Goal: Task Accomplishment & Management: Complete application form

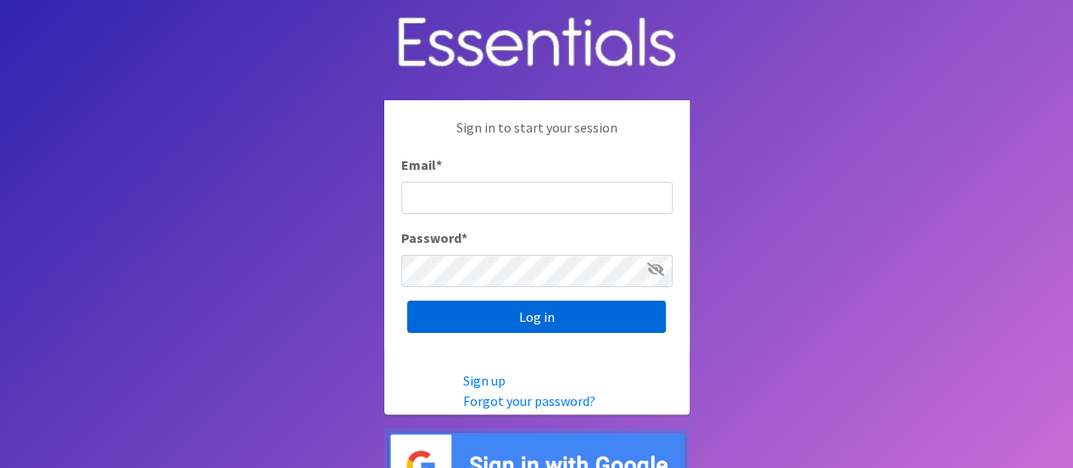
type input "[PERSON_NAME][EMAIL_ADDRESS][DOMAIN_NAME]"
click at [572, 323] on input "Log in" at bounding box center [536, 316] width 259 height 32
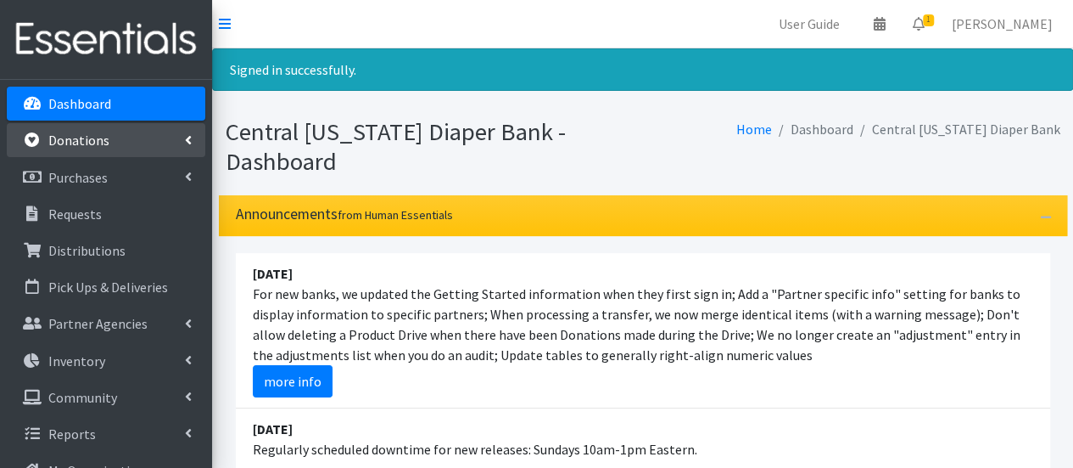
click at [97, 143] on p "Donations" at bounding box center [78, 140] width 61 height 17
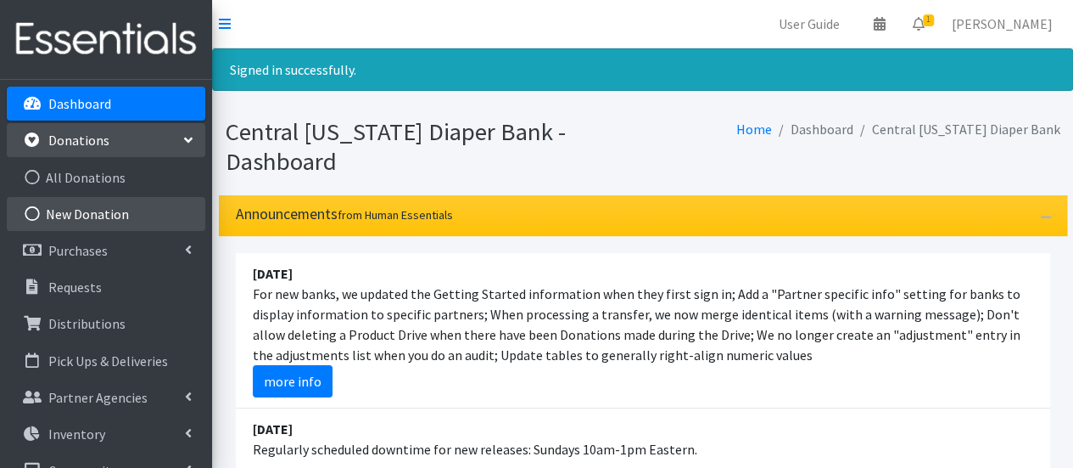
click at [105, 214] on link "New Donation" at bounding box center [106, 214] width 199 height 34
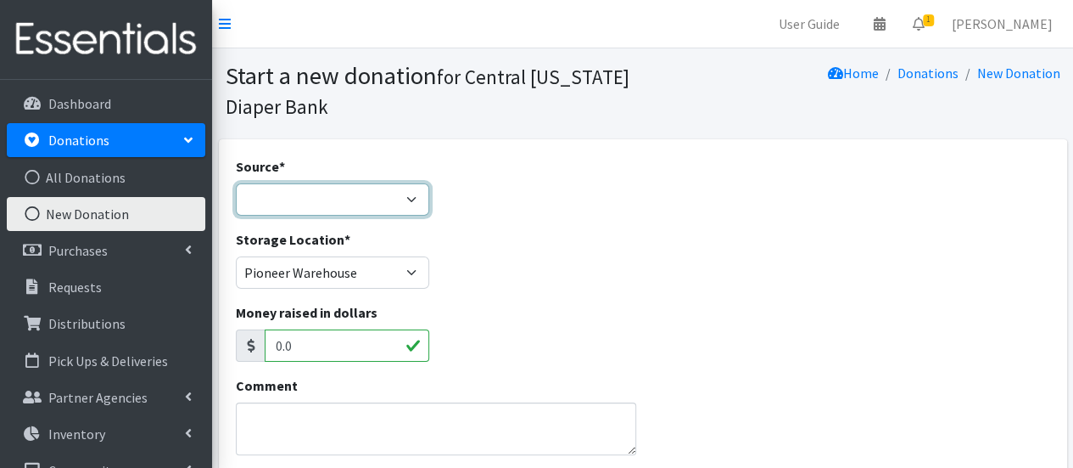
click at [275, 203] on select "Product Drive Manufacturer Donation Site Misc. Donation" at bounding box center [333, 199] width 194 height 32
select select "Donation Site"
click at [236, 183] on select "Product Drive Manufacturer Donation Site Misc. Donation" at bounding box center [333, 199] width 194 height 32
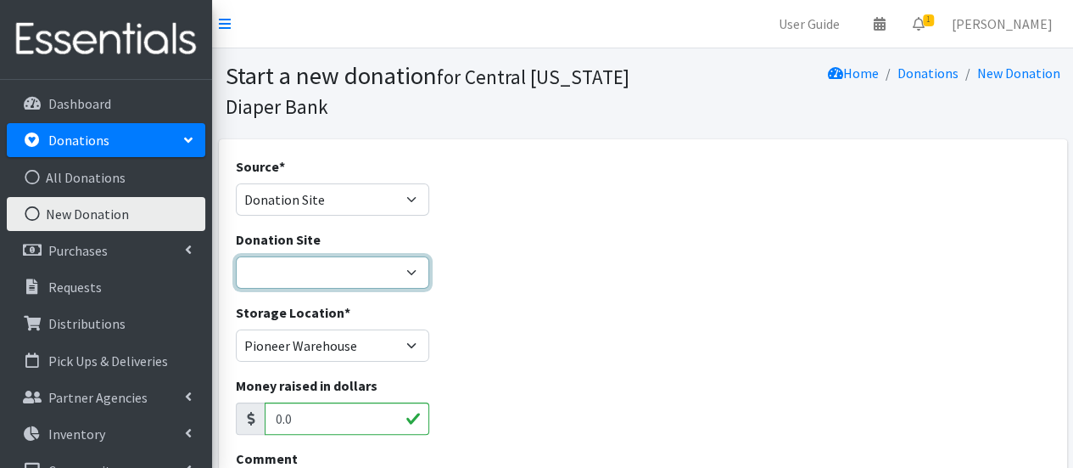
click at [292, 266] on select "Cicero Library CNYDB Donation Bin Community Library of DeWitt and Jamesville Fa…" at bounding box center [333, 272] width 194 height 32
click at [236, 256] on select "Cicero Library CNYDB Donation Bin Community Library of DeWitt and Jamesville Fa…" at bounding box center [333, 272] width 194 height 32
click at [304, 285] on select "Cicero Library CNYDB Donation Bin Community Library of DeWitt and Jamesville Fa…" at bounding box center [333, 272] width 194 height 32
select select "52"
click at [236, 256] on select "Cicero Library CNYDB Donation Bin Community Library of DeWitt and Jamesville Fa…" at bounding box center [333, 272] width 194 height 32
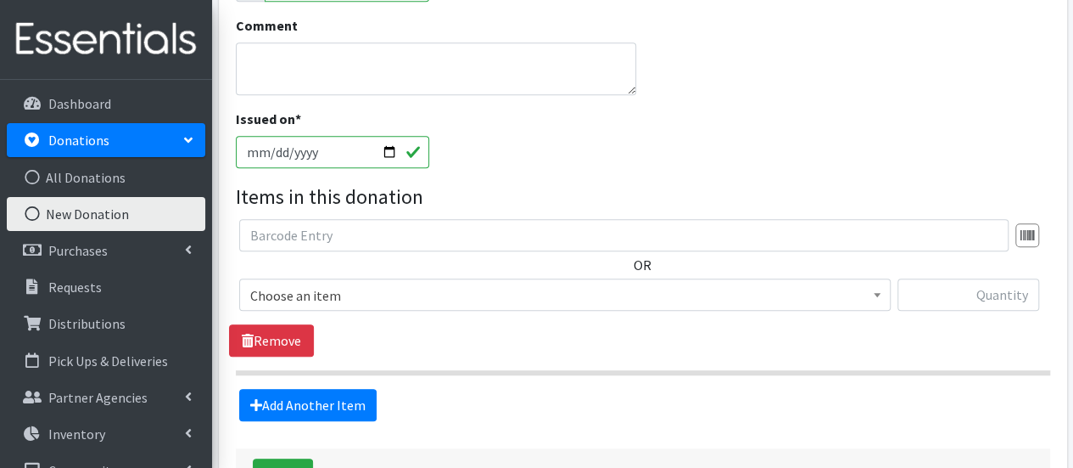
scroll to position [487, 0]
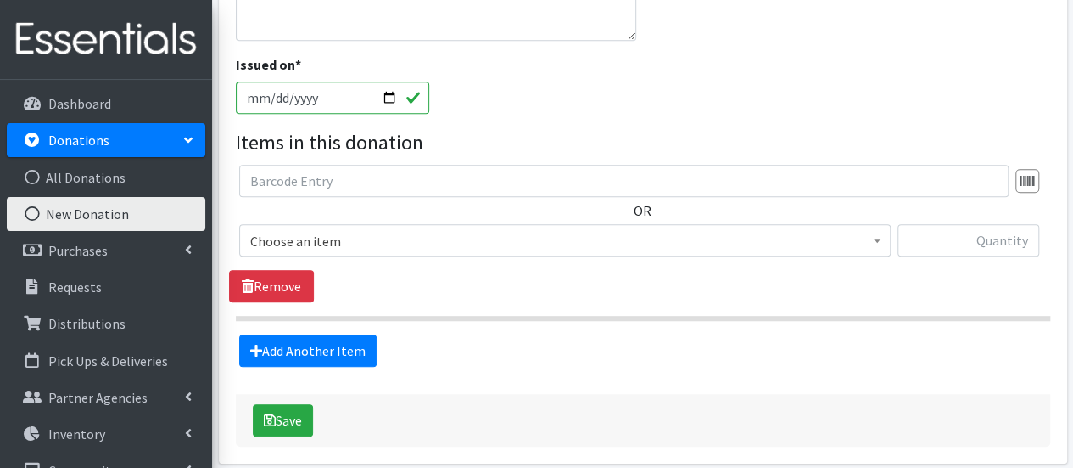
click at [619, 247] on span "Choose an item" at bounding box center [565, 241] width 630 height 24
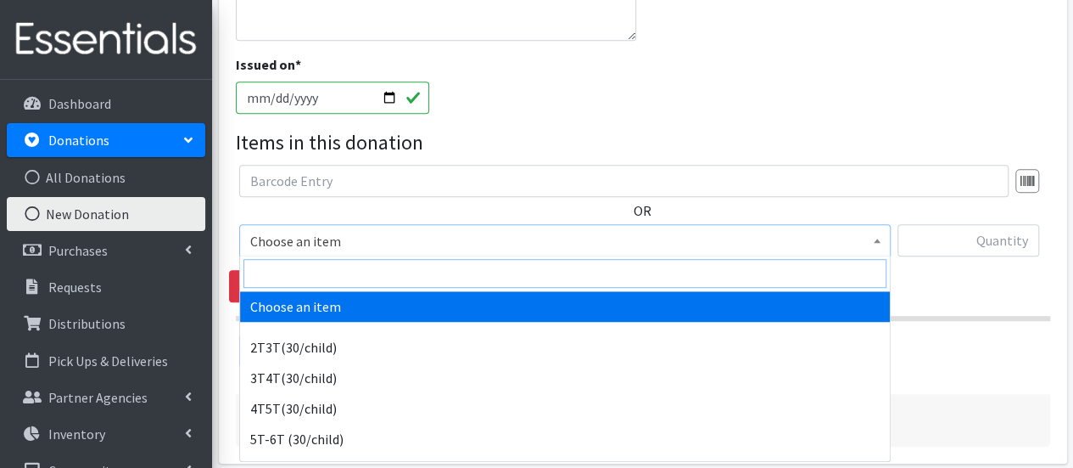
click at [582, 262] on input "search" at bounding box center [565, 273] width 643 height 29
type input "n"
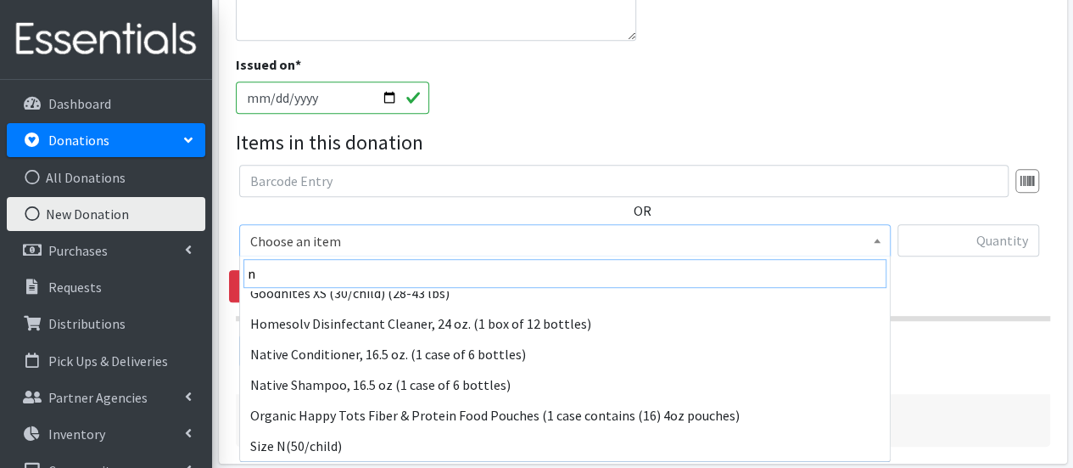
scroll to position [319, 0]
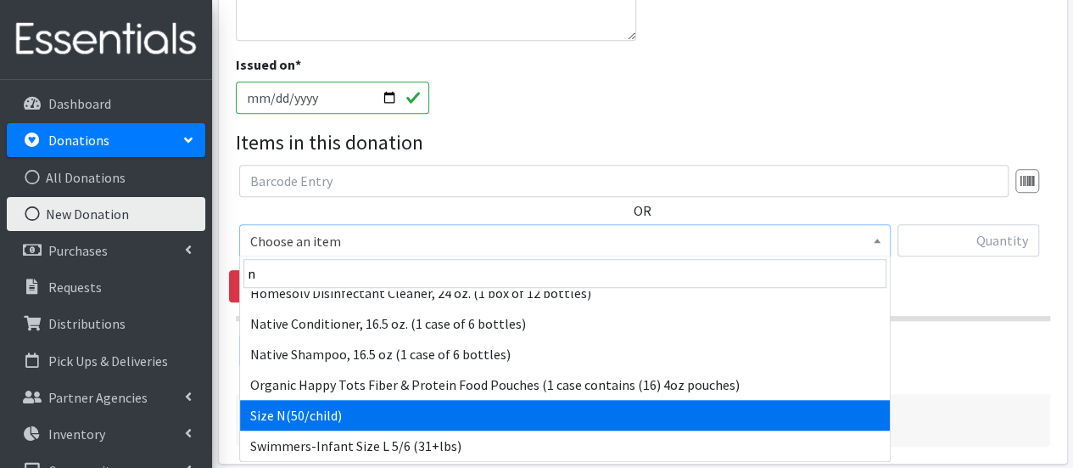
select select "961"
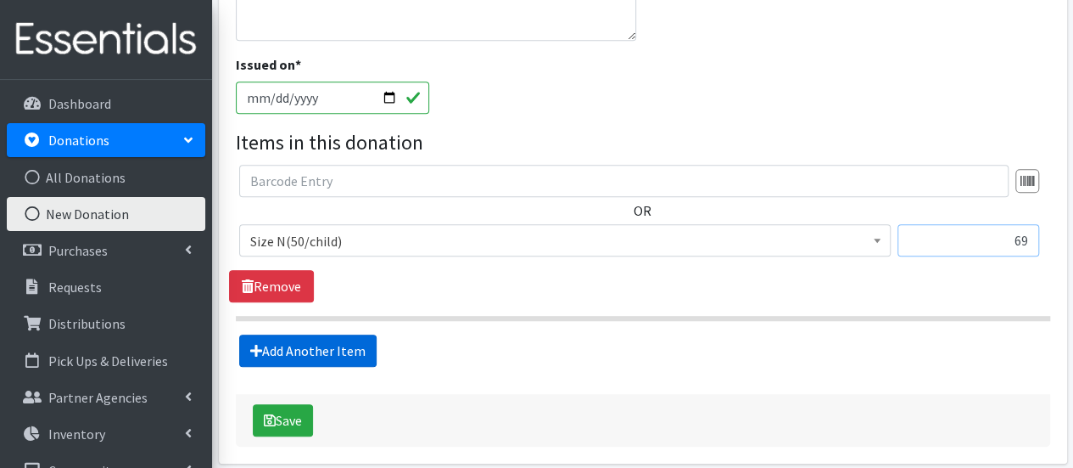
type input "69"
click at [324, 355] on link "Add Another Item" at bounding box center [307, 350] width 137 height 32
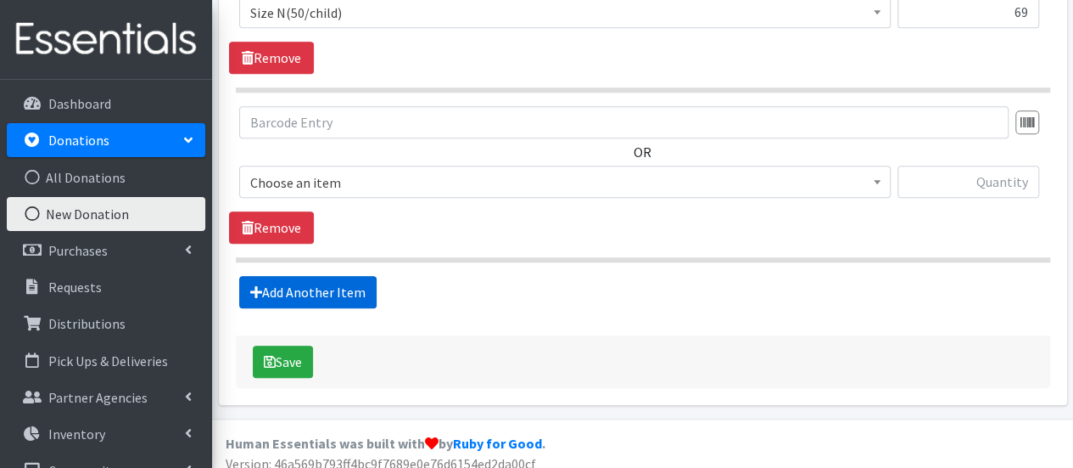
scroll to position [726, 0]
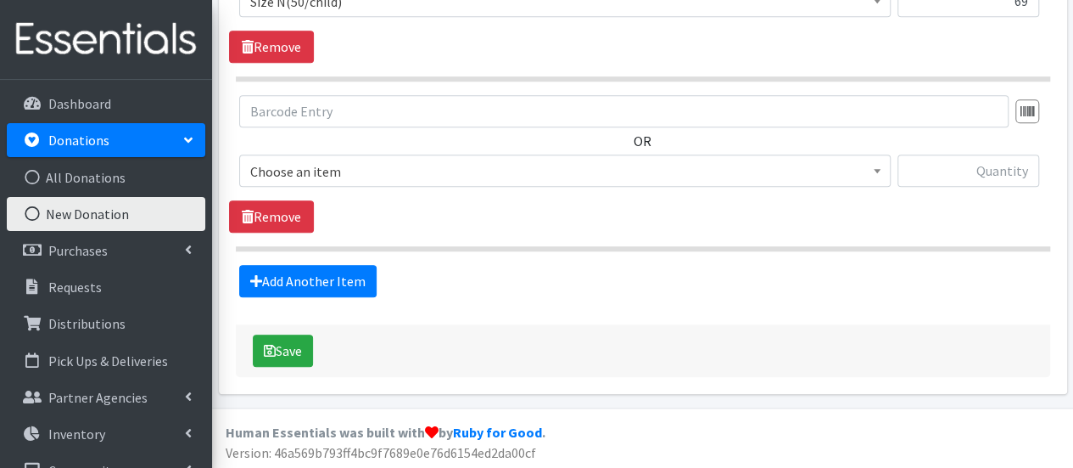
click at [351, 176] on span "Choose an item" at bounding box center [565, 172] width 630 height 24
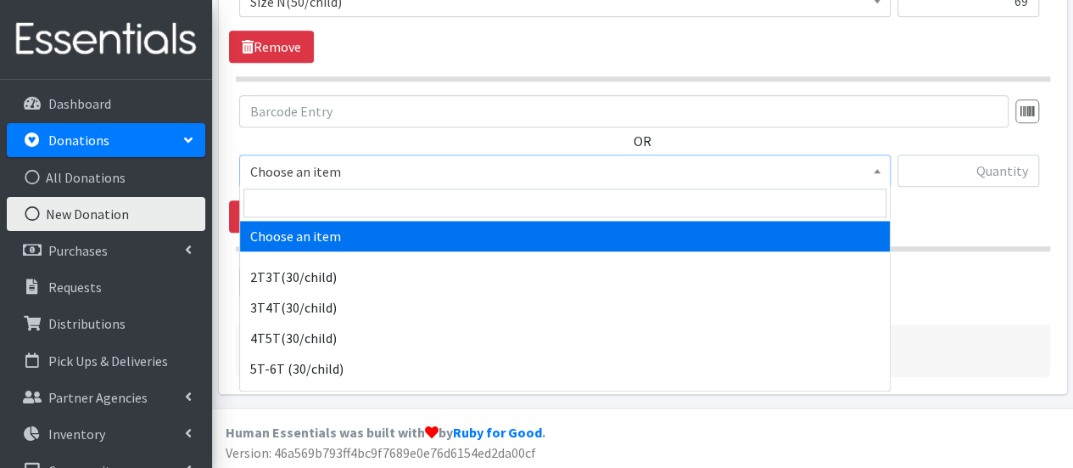
drag, startPoint x: 342, startPoint y: 223, endPoint x: 341, endPoint y: 214, distance: 9.4
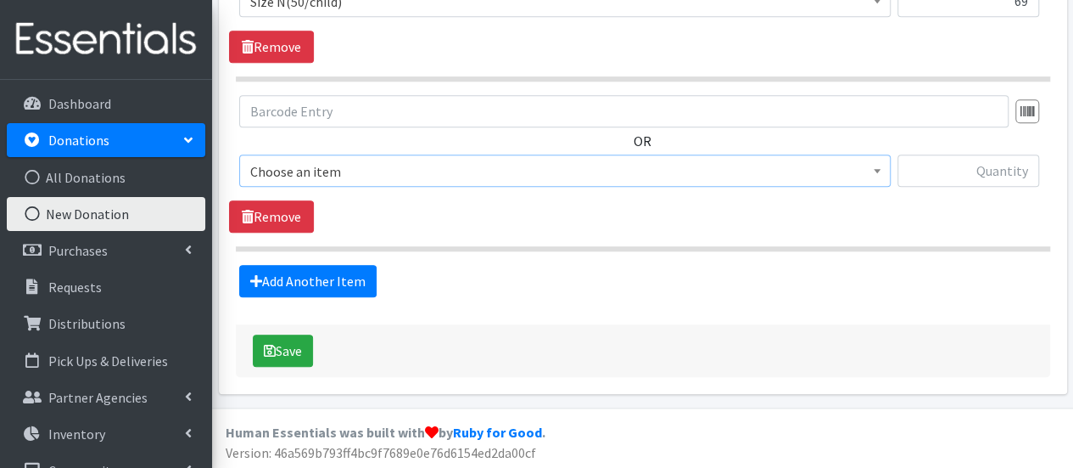
click at [348, 165] on span "Choose an item" at bounding box center [565, 172] width 630 height 24
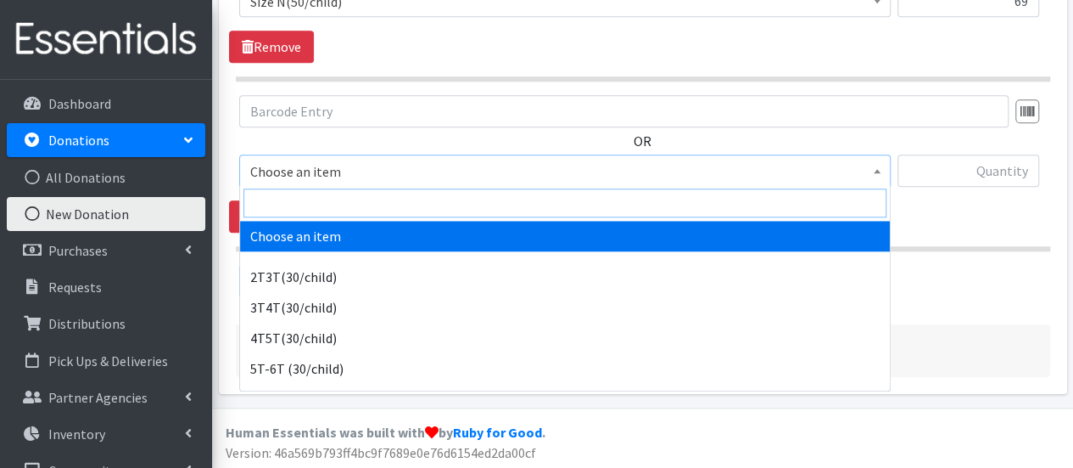
click at [347, 196] on input "search" at bounding box center [565, 202] width 643 height 29
type input "1"
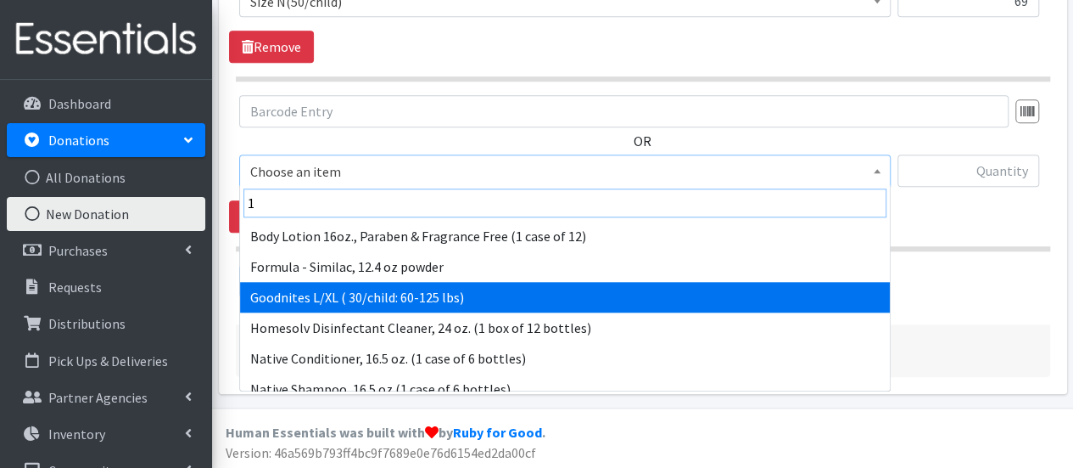
scroll to position [105, 0]
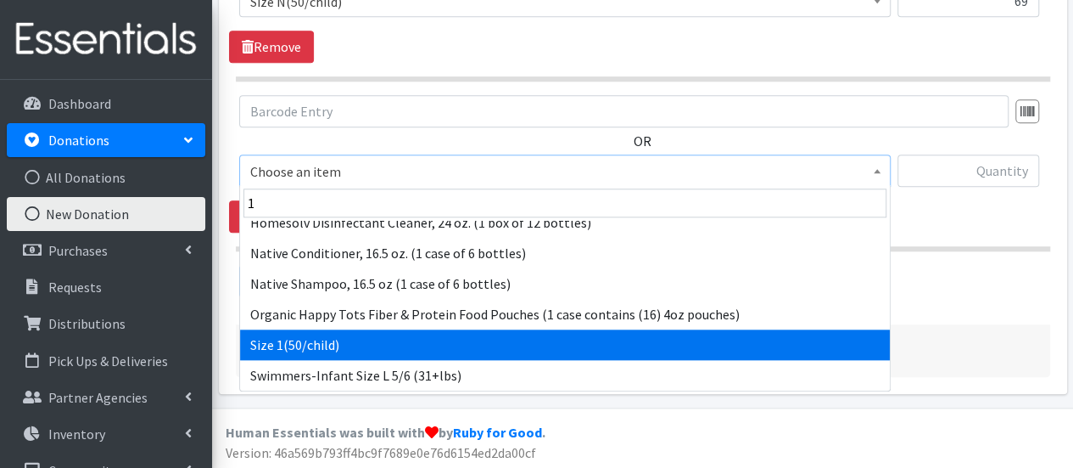
select select "950"
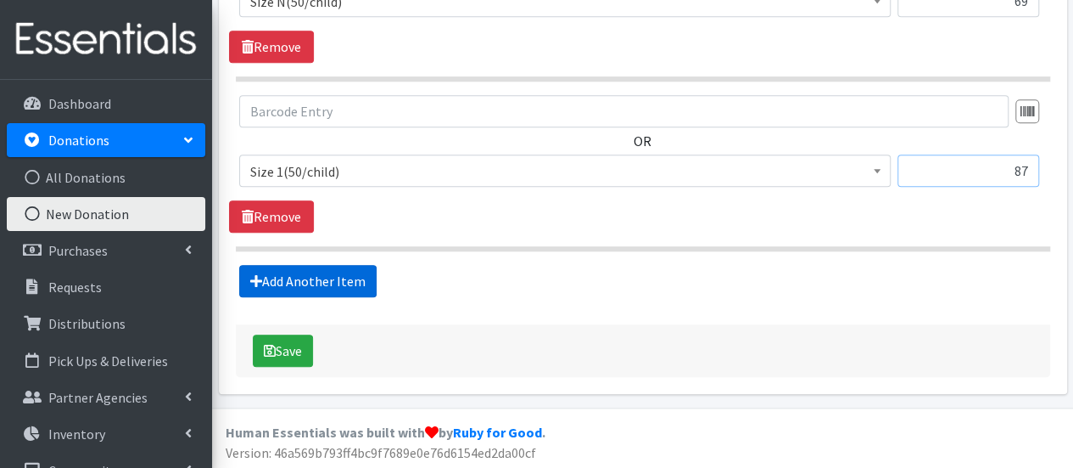
type input "87"
click at [280, 267] on link "Add Another Item" at bounding box center [307, 281] width 137 height 32
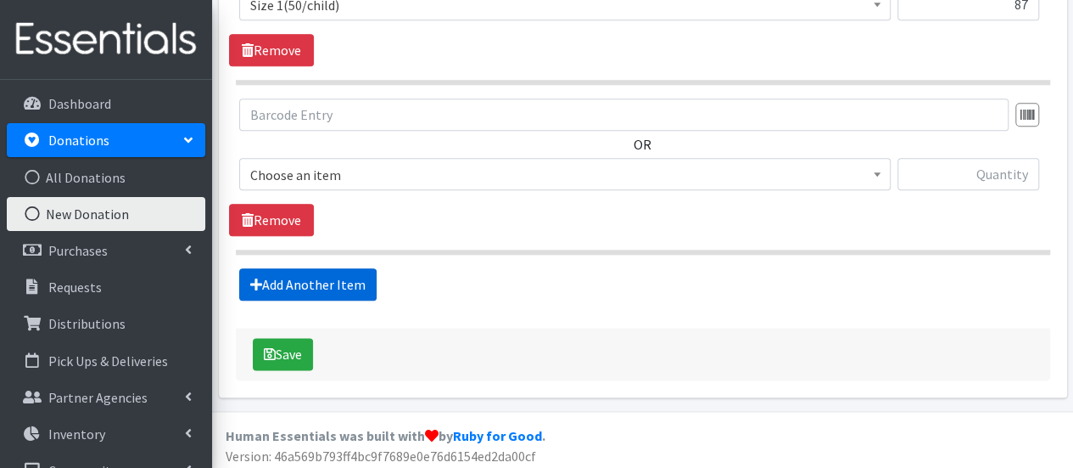
scroll to position [894, 0]
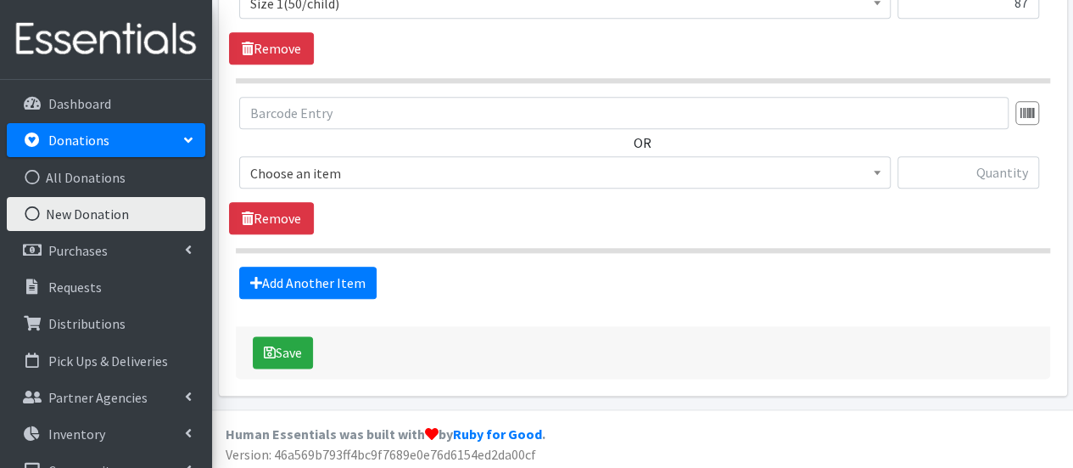
drag, startPoint x: 290, startPoint y: 152, endPoint x: 290, endPoint y: 167, distance: 15.3
click at [290, 154] on div "OR Choose an item 2T3T(30/child) 3T4T(30/child) 4T5T(30/child) 5T-6T (30/child)…" at bounding box center [642, 149] width 827 height 105
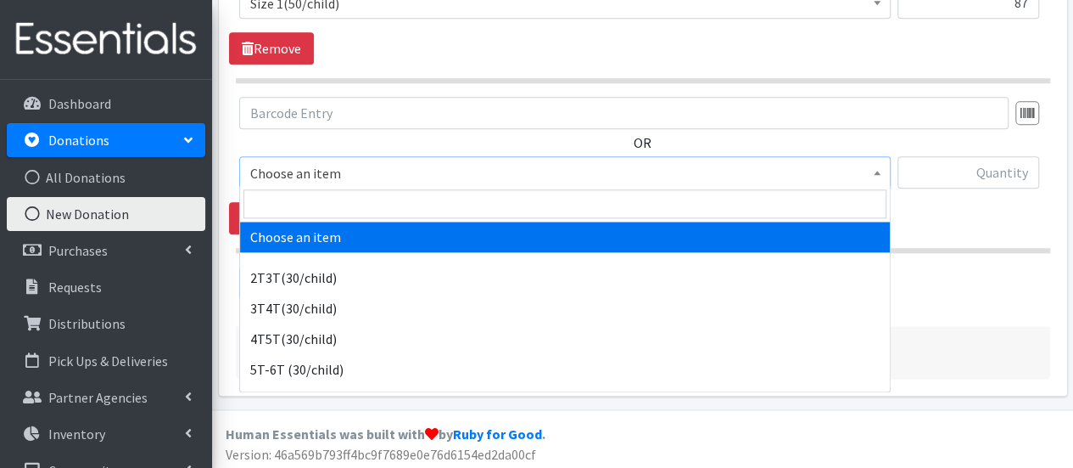
click at [290, 167] on span "Choose an item" at bounding box center [565, 173] width 630 height 24
click at [297, 208] on input "search" at bounding box center [565, 203] width 643 height 29
type input "2"
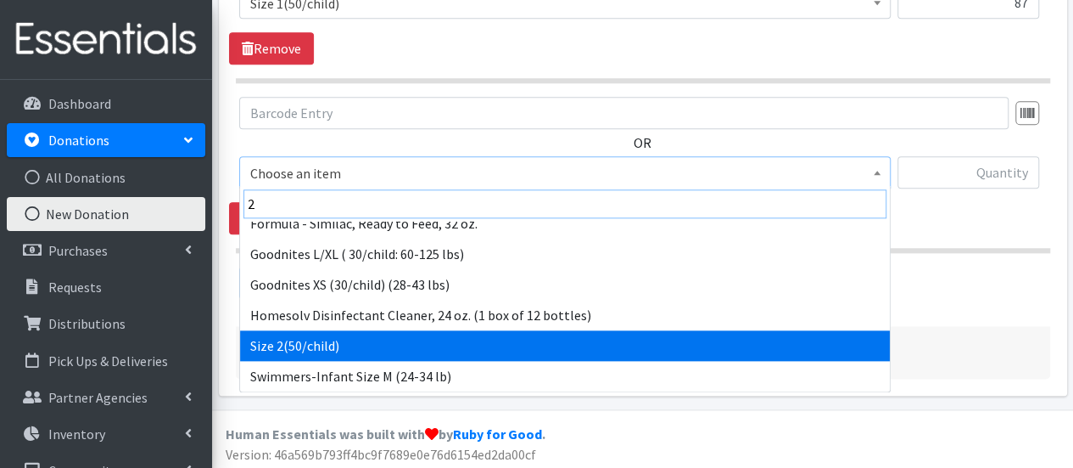
scroll to position [227, 0]
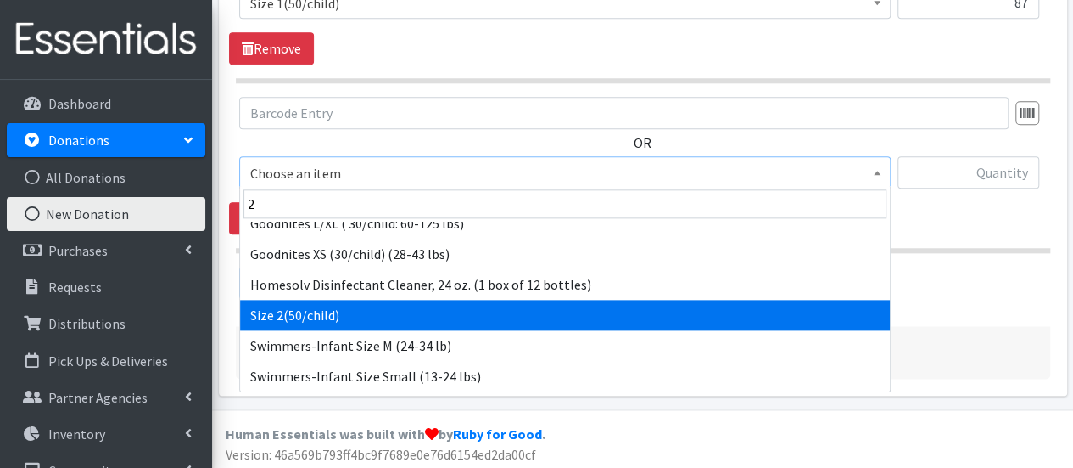
select select "951"
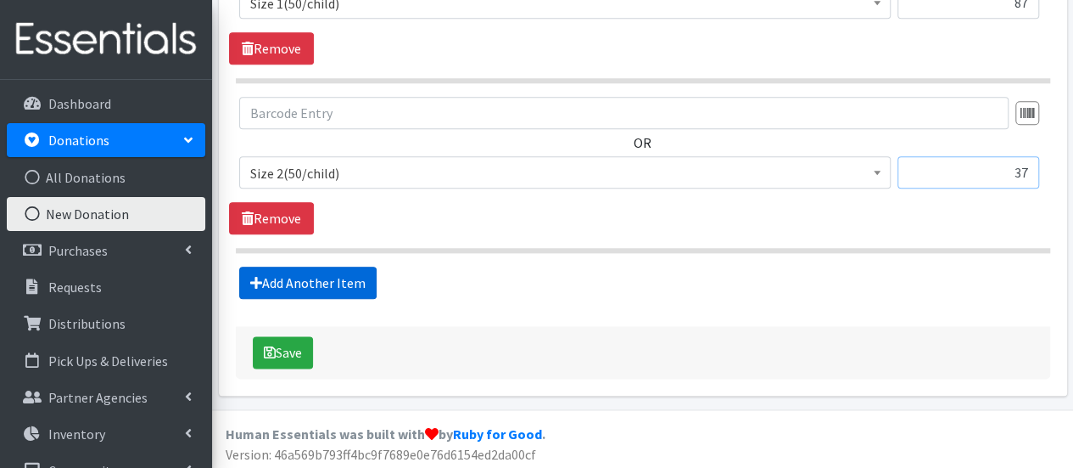
type input "37"
click at [269, 281] on link "Add Another Item" at bounding box center [307, 282] width 137 height 32
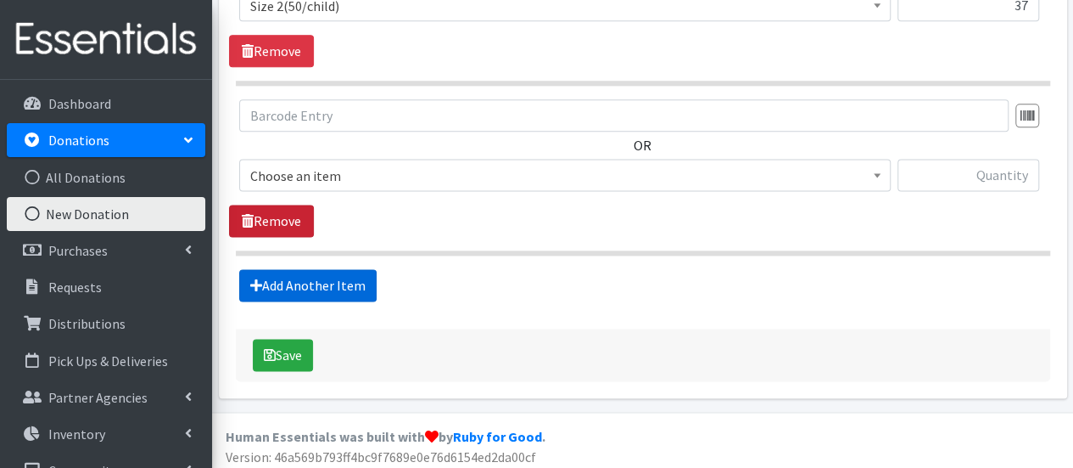
scroll to position [1064, 0]
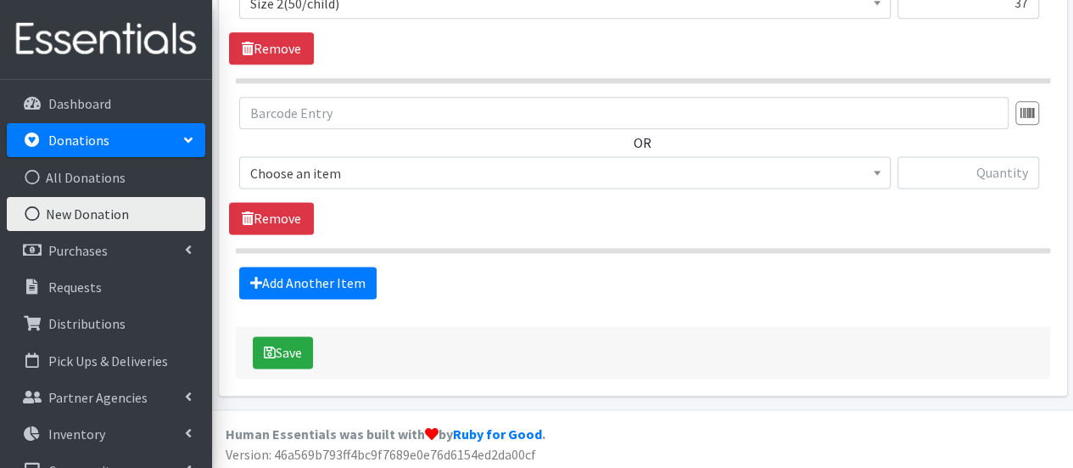
click at [297, 181] on span "Choose an item" at bounding box center [565, 173] width 630 height 24
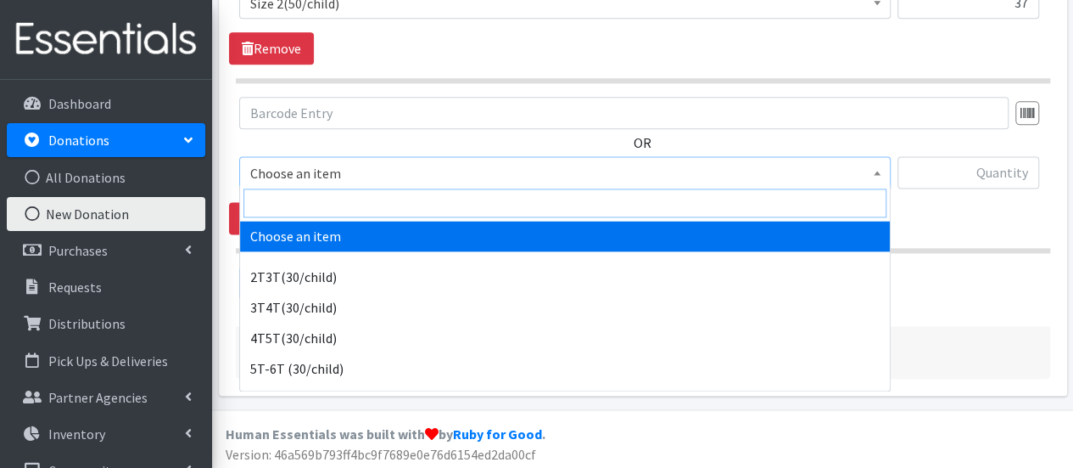
click at [299, 212] on input "search" at bounding box center [565, 202] width 643 height 29
type input "3"
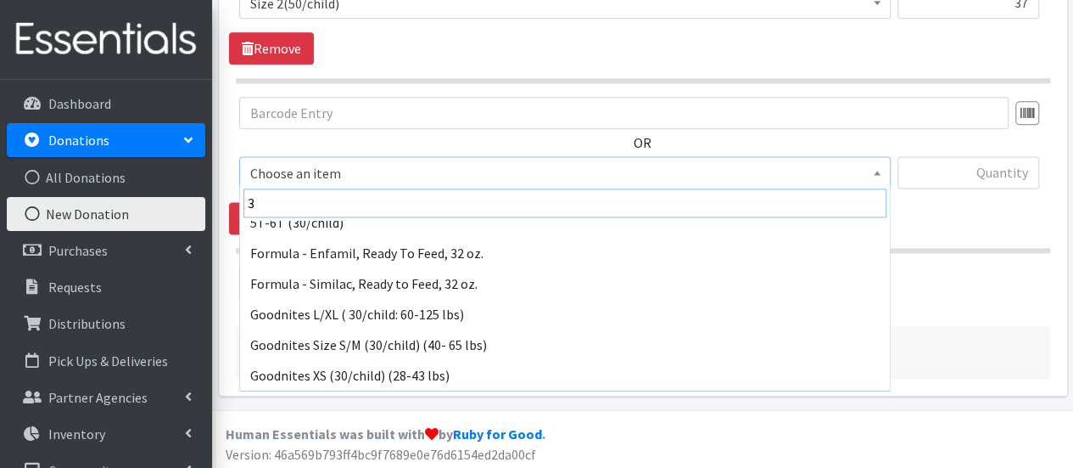
scroll to position [166, 0]
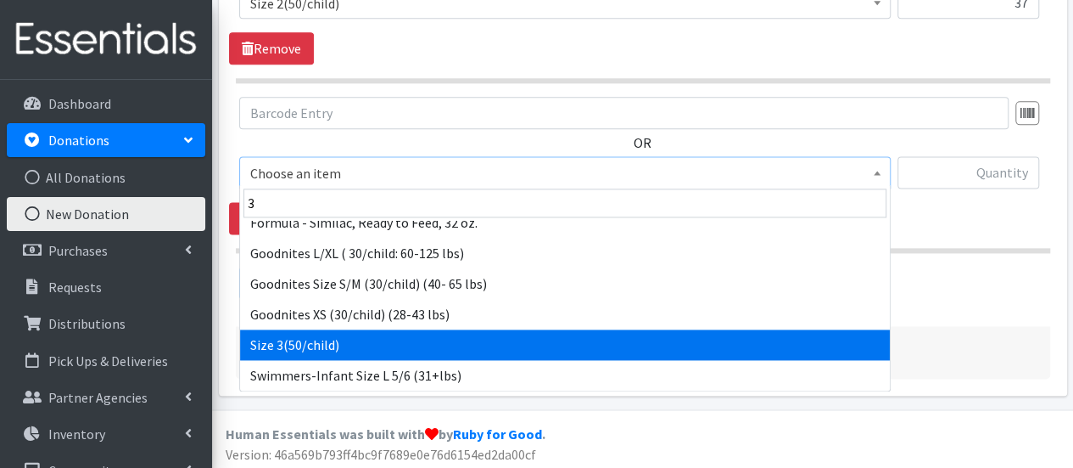
select select "954"
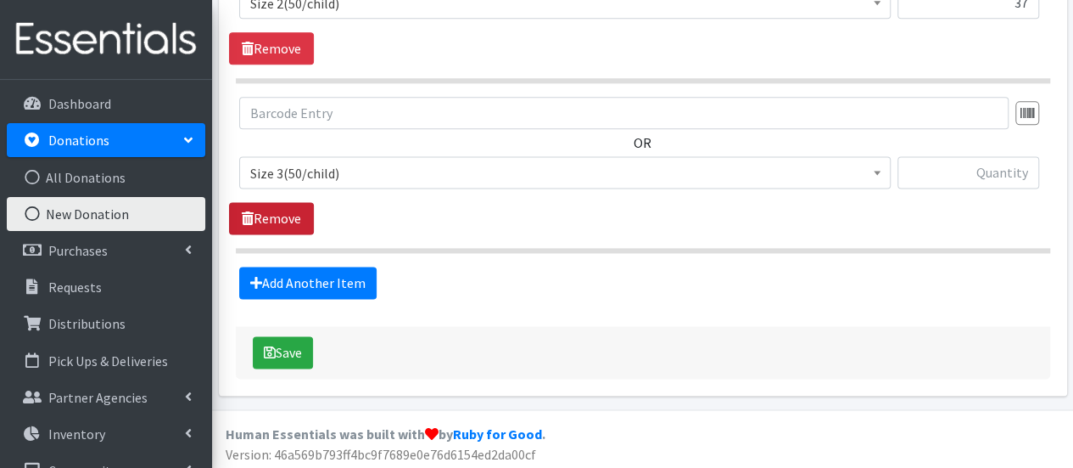
click at [300, 212] on link "Remove" at bounding box center [271, 218] width 85 height 32
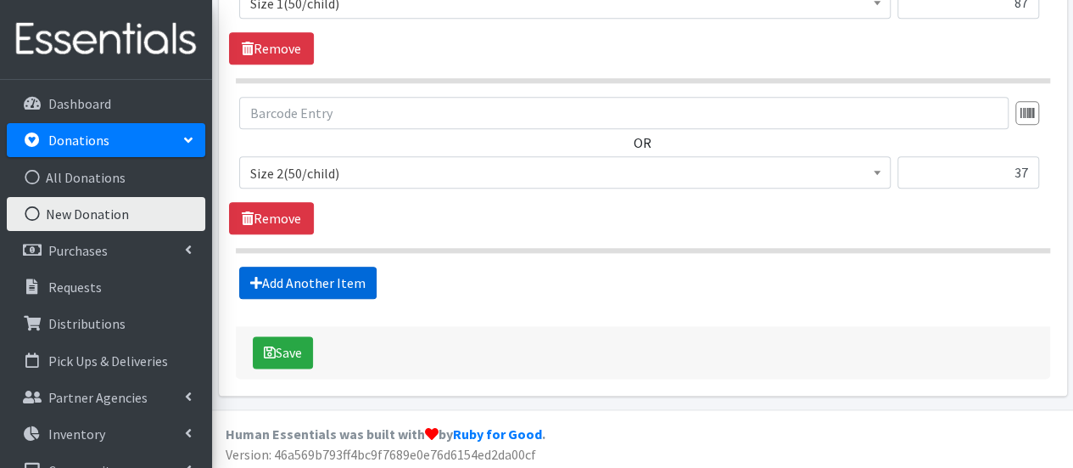
click at [306, 269] on link "Add Another Item" at bounding box center [307, 282] width 137 height 32
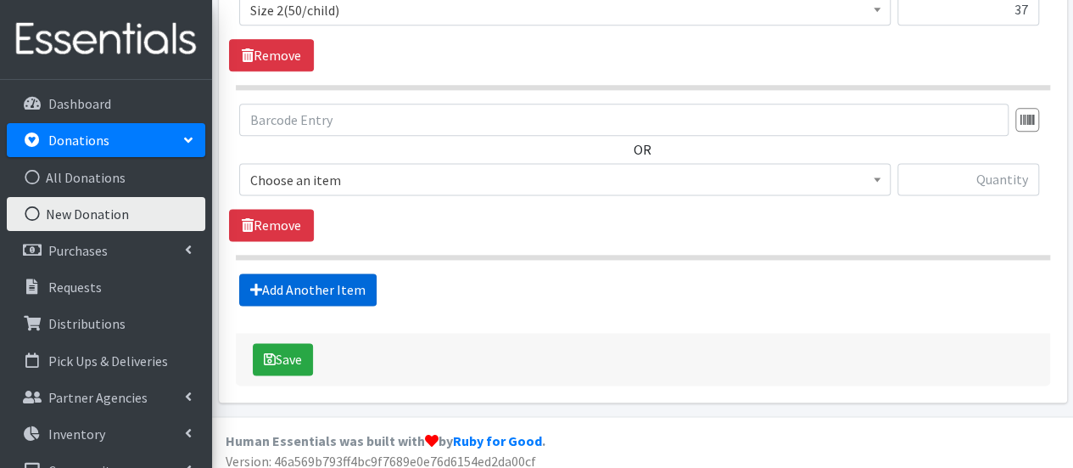
scroll to position [1064, 0]
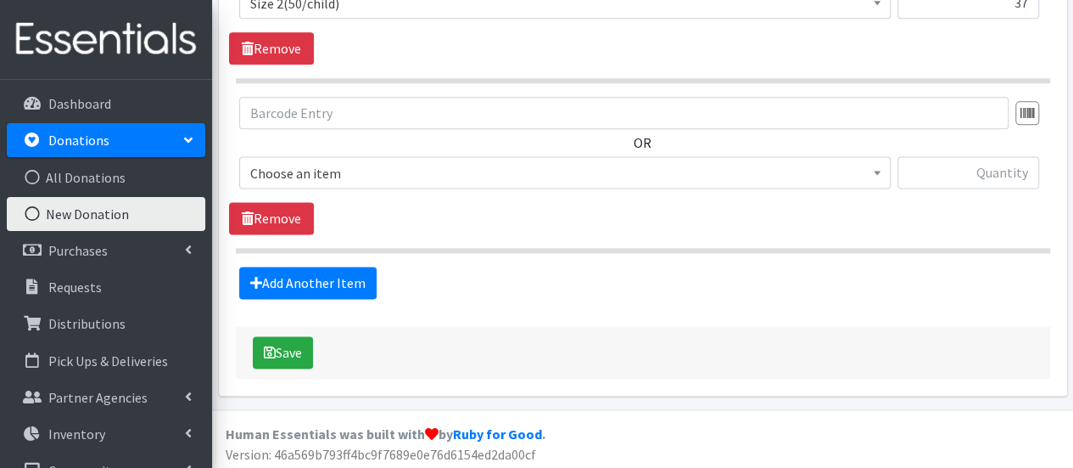
click at [336, 165] on span "Choose an item" at bounding box center [565, 173] width 630 height 24
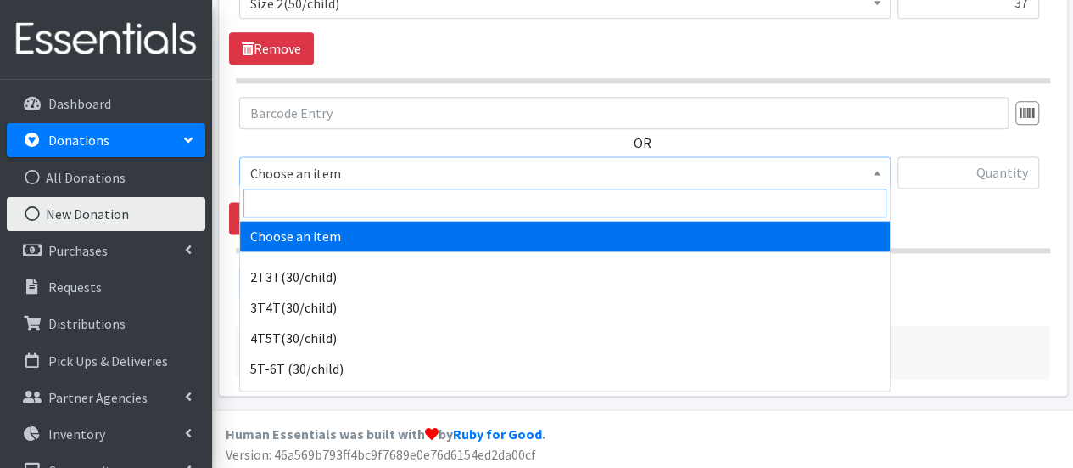
click at [333, 207] on input "search" at bounding box center [565, 202] width 643 height 29
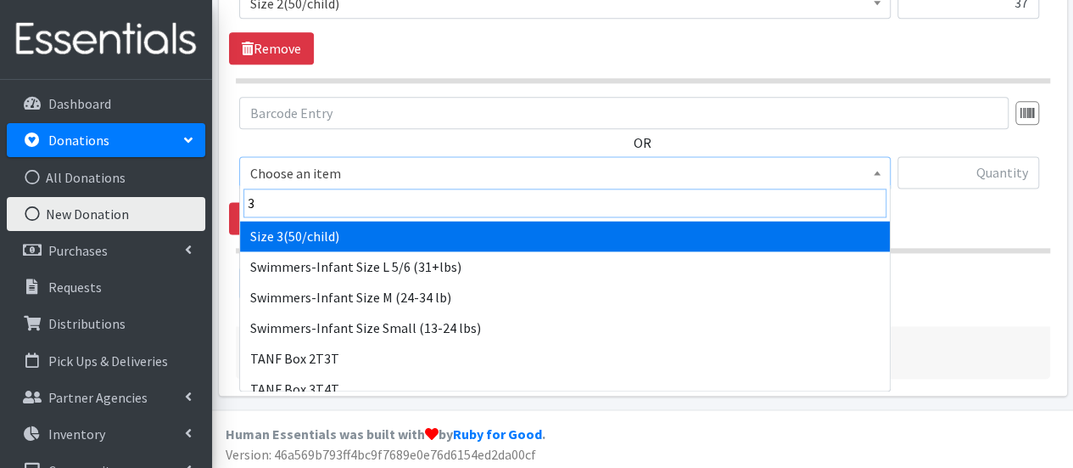
scroll to position [244, 0]
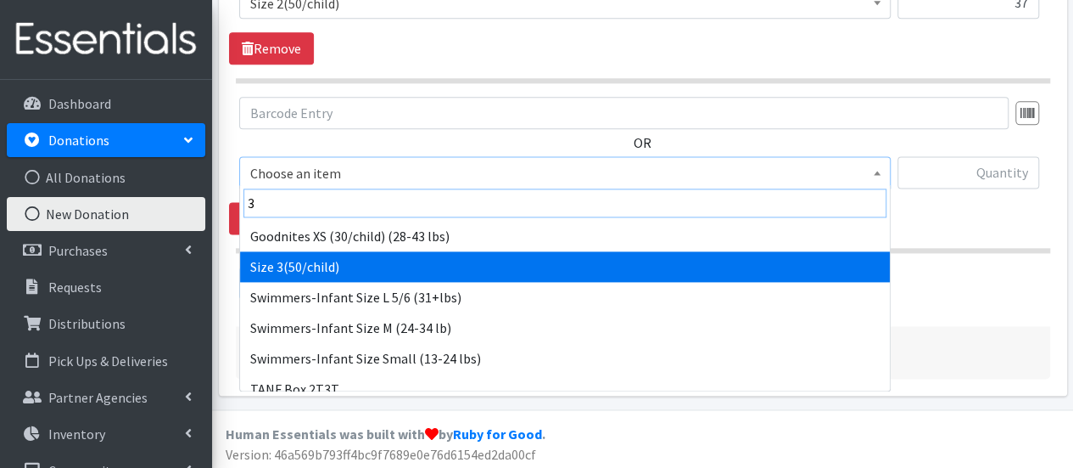
type input "3"
select select "954"
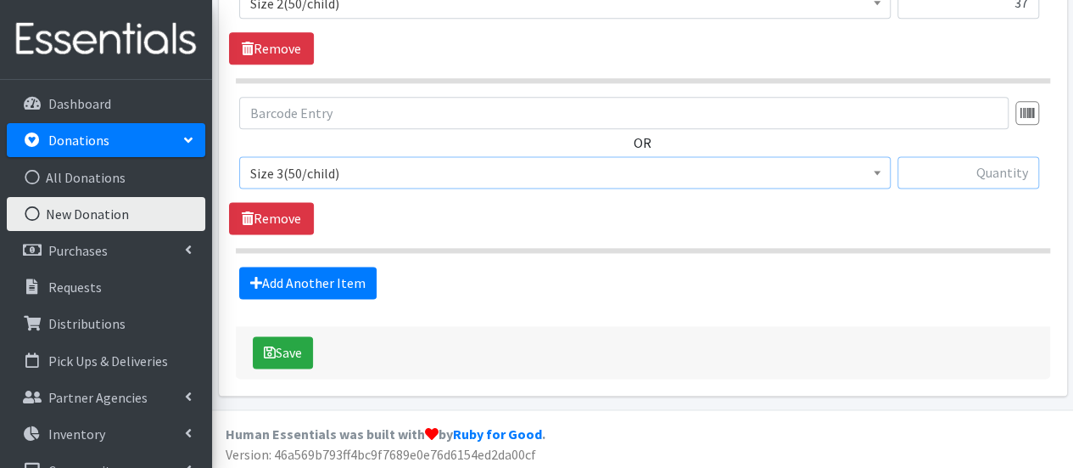
click at [967, 175] on input "text" at bounding box center [969, 172] width 142 height 32
type input "119"
click at [310, 280] on link "Add Another Item" at bounding box center [307, 282] width 137 height 32
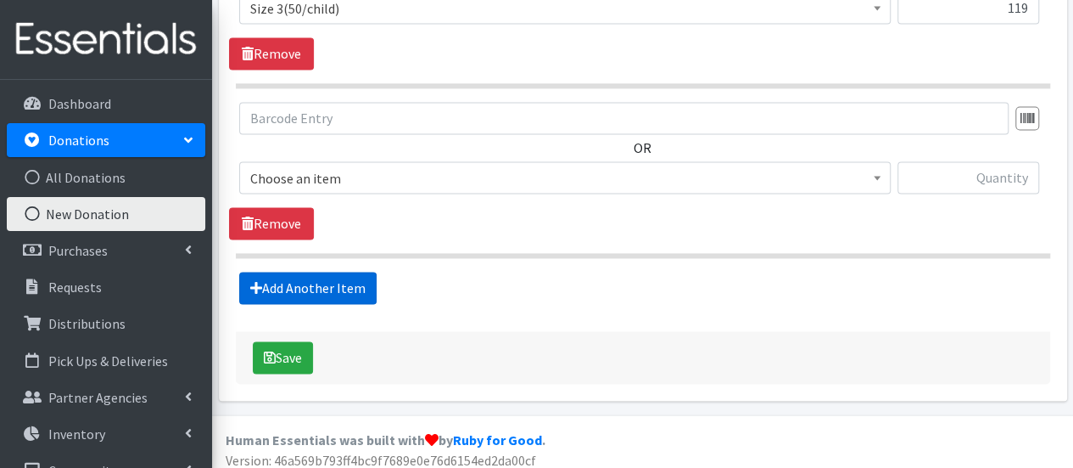
scroll to position [1232, 0]
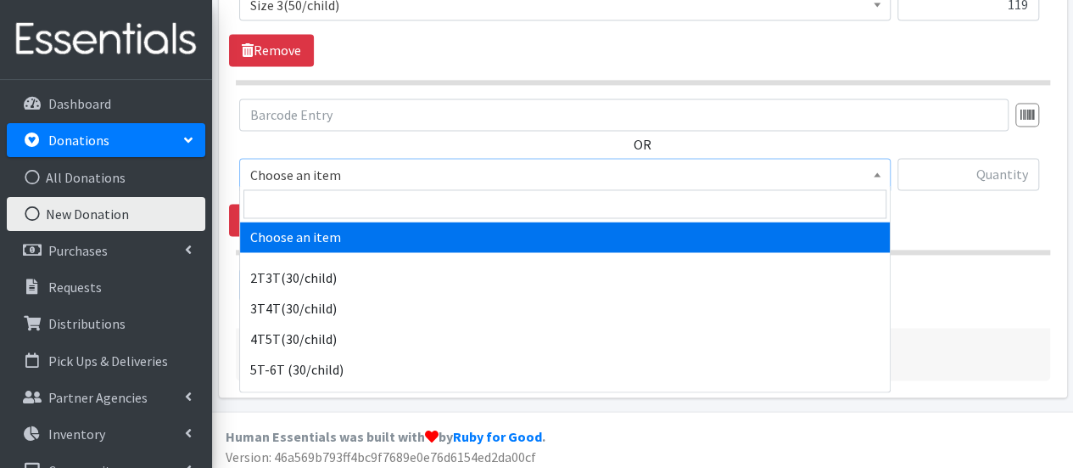
click at [342, 169] on span "Choose an item" at bounding box center [565, 175] width 630 height 24
click at [339, 202] on input "search" at bounding box center [565, 203] width 643 height 29
type input "4"
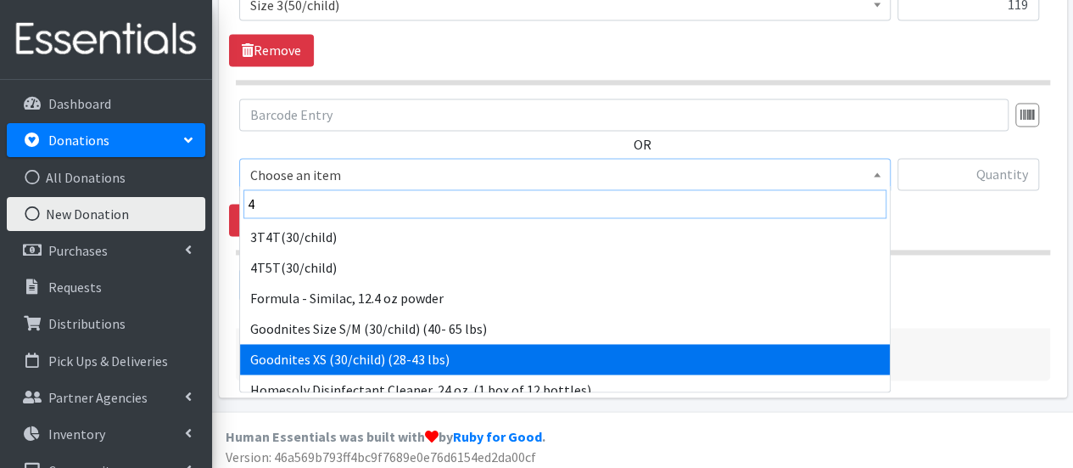
scroll to position [105, 0]
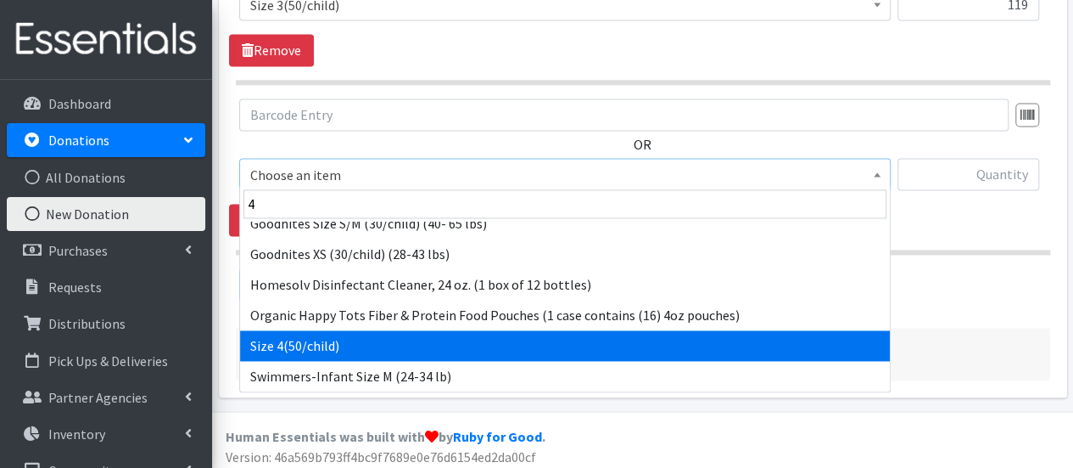
select select "963"
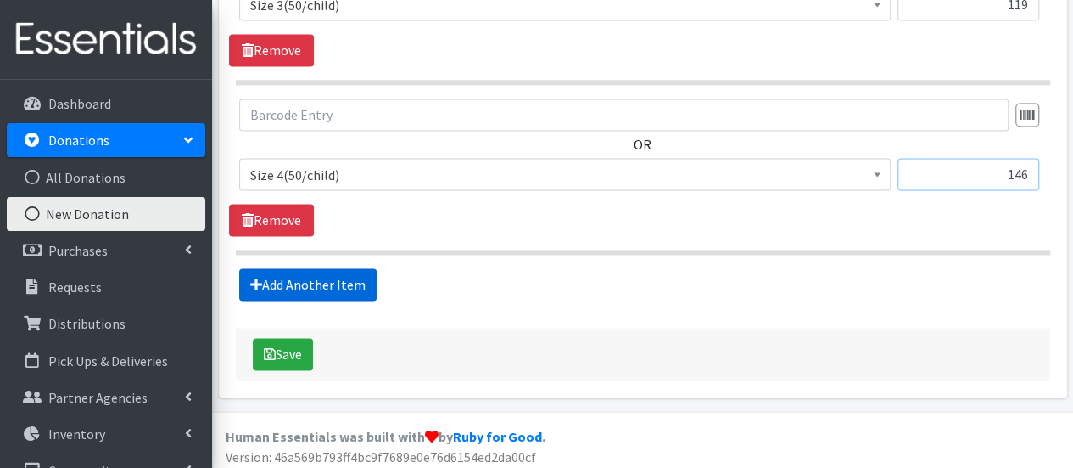
type input "146"
click at [326, 279] on link "Add Another Item" at bounding box center [307, 284] width 137 height 32
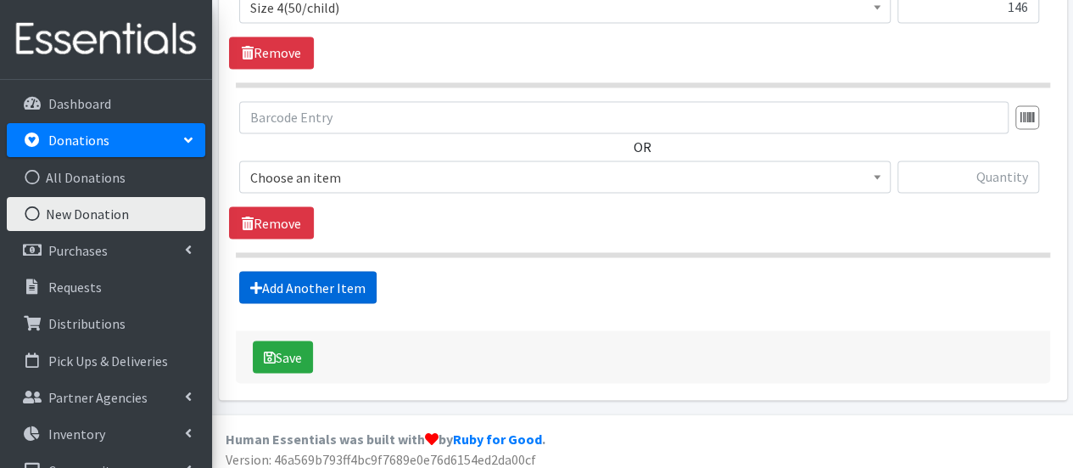
scroll to position [1402, 0]
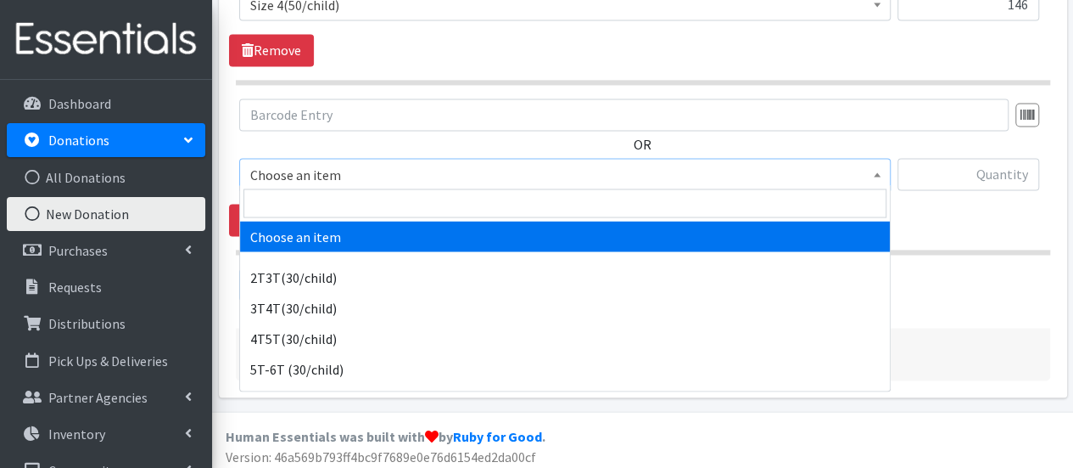
click at [339, 171] on span "Choose an item" at bounding box center [565, 175] width 630 height 24
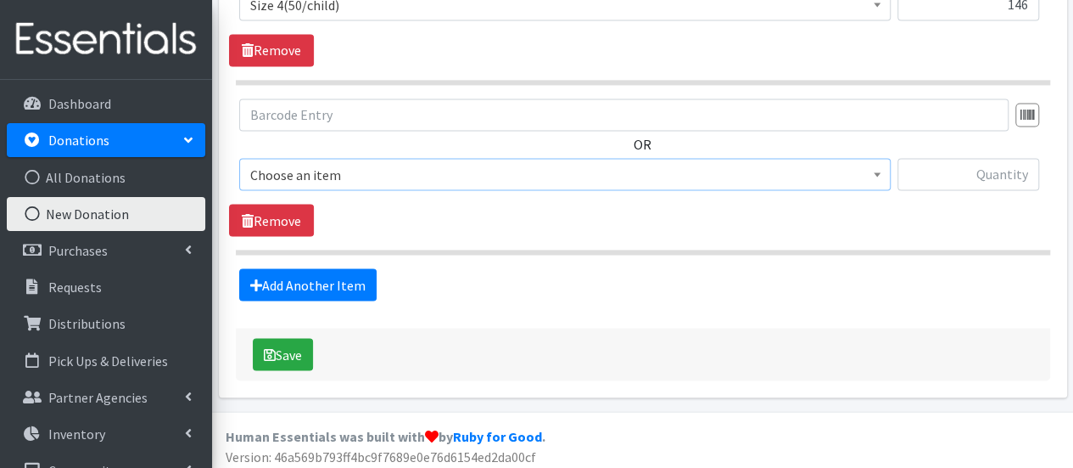
click at [351, 188] on span "Choose an item 2T3T(30/child) 3T4T(30/child) 4T5T(30/child) 5T-6T (30/child) Ad…" at bounding box center [565, 181] width 652 height 46
click at [355, 171] on span "Choose an item" at bounding box center [565, 175] width 630 height 24
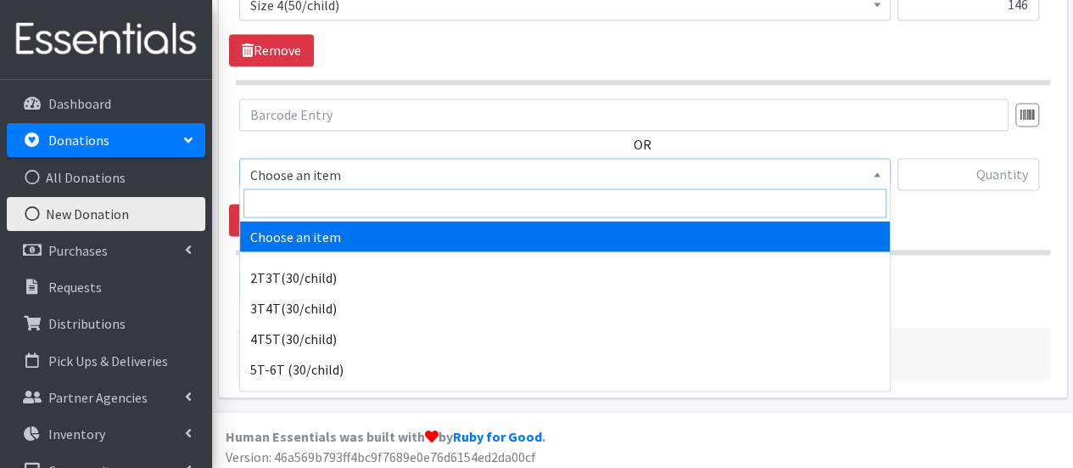
click at [357, 206] on input "search" at bounding box center [565, 202] width 643 height 29
type input "5"
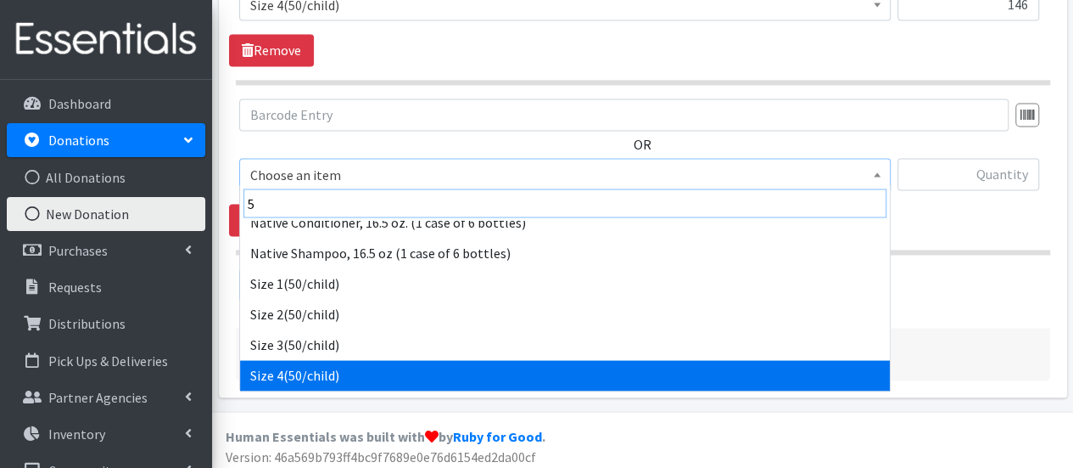
scroll to position [166, 0]
select select "964"
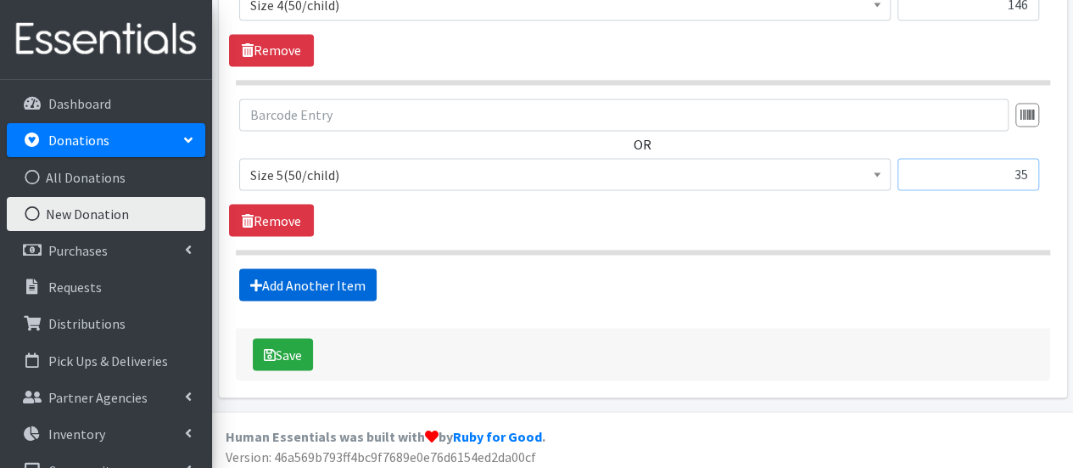
type input "35"
click at [309, 282] on link "Add Another Item" at bounding box center [307, 284] width 137 height 32
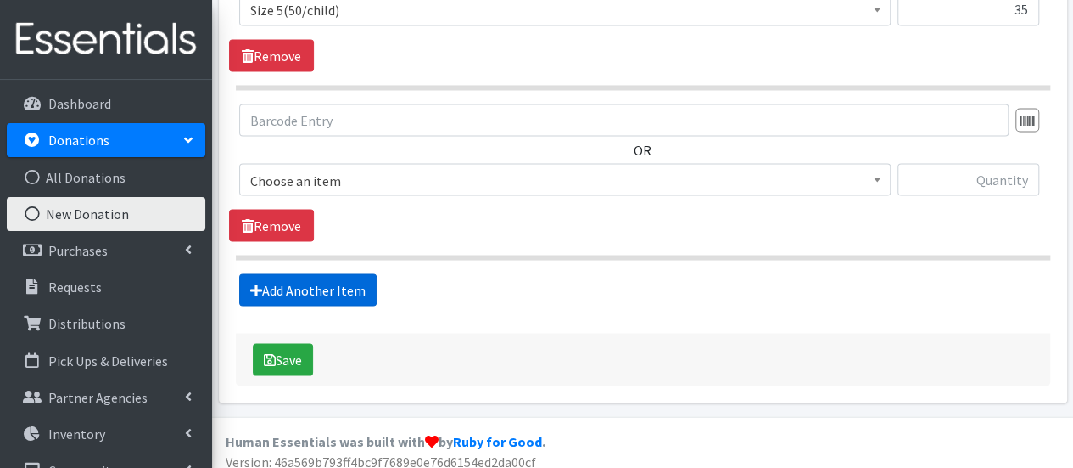
scroll to position [1570, 0]
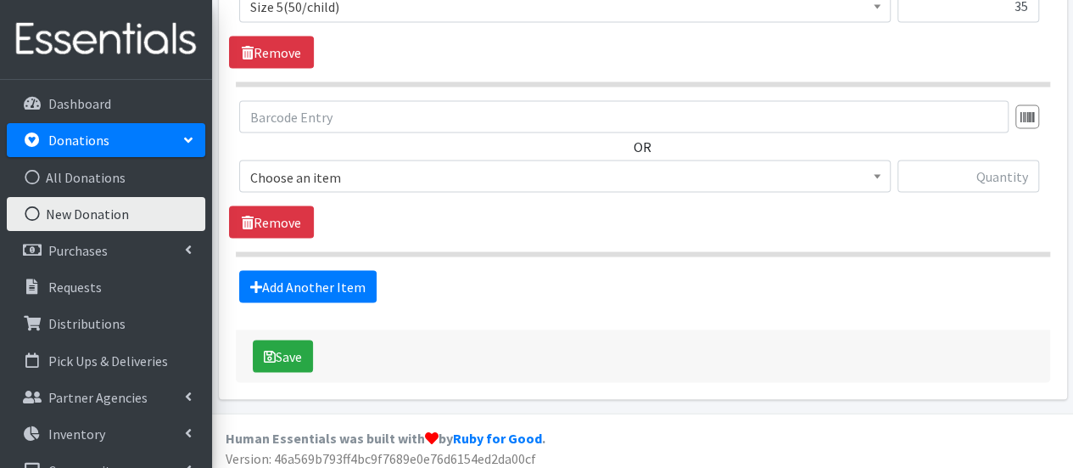
drag, startPoint x: 343, startPoint y: 167, endPoint x: 344, endPoint y: 181, distance: 13.7
click at [344, 175] on span "Choose an item" at bounding box center [565, 177] width 630 height 24
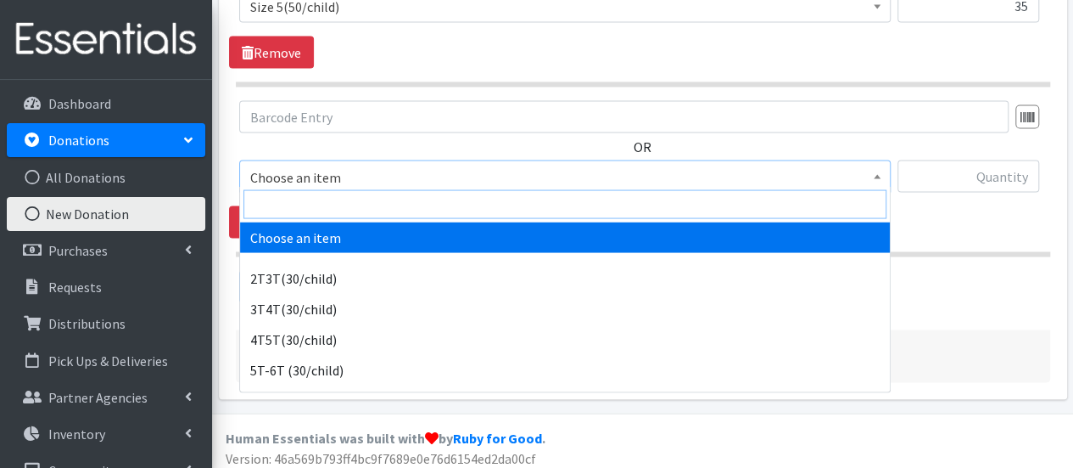
click at [344, 201] on input "search" at bounding box center [565, 203] width 643 height 29
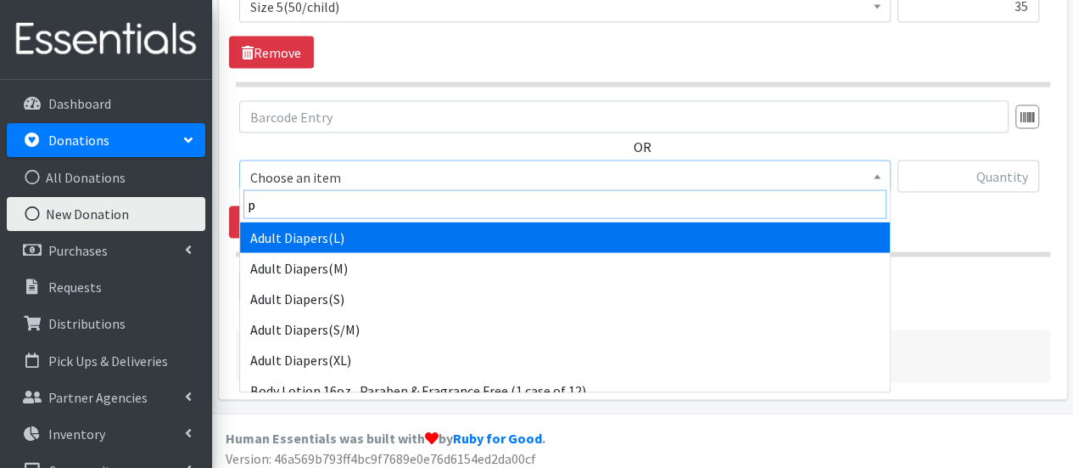
type input "pr"
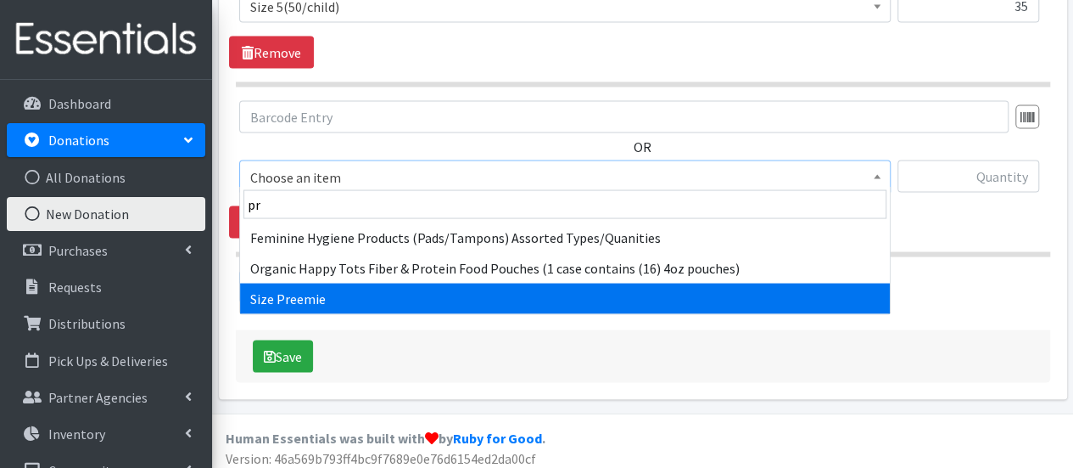
select select "6007"
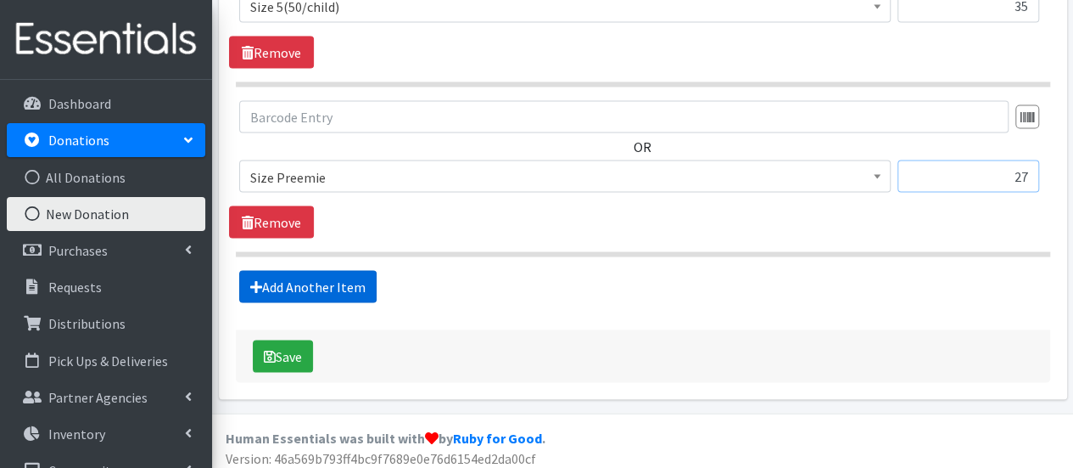
type input "27"
click at [279, 278] on link "Add Another Item" at bounding box center [307, 286] width 137 height 32
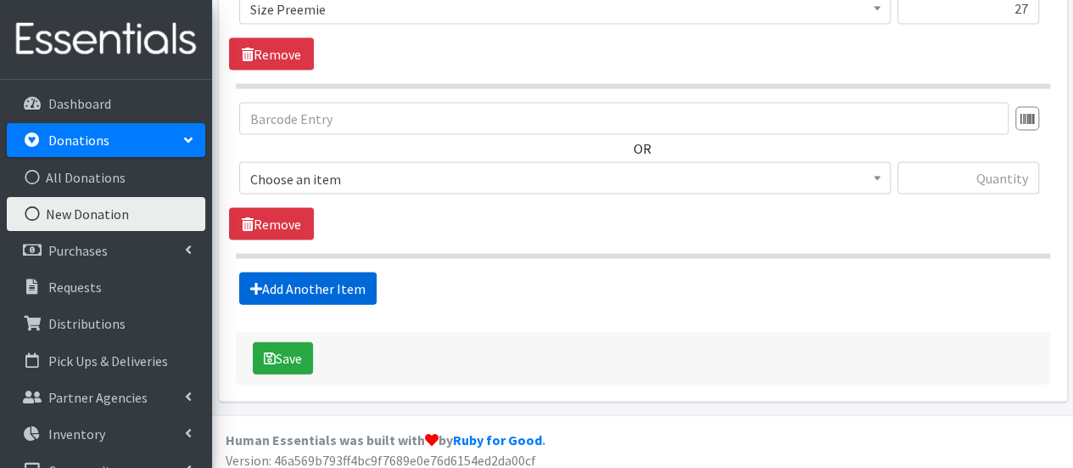
scroll to position [1739, 0]
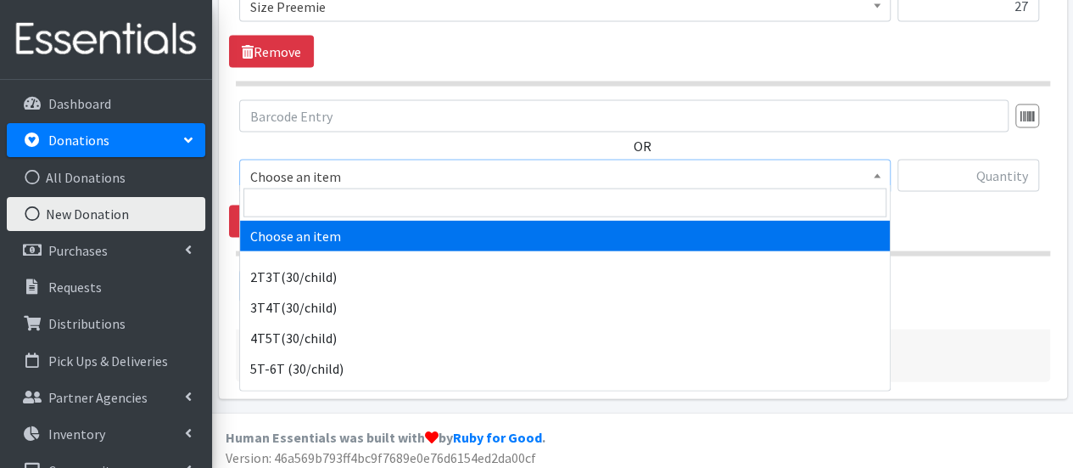
click at [304, 173] on span "Choose an item" at bounding box center [565, 177] width 630 height 24
click at [298, 209] on input "search" at bounding box center [565, 202] width 643 height 29
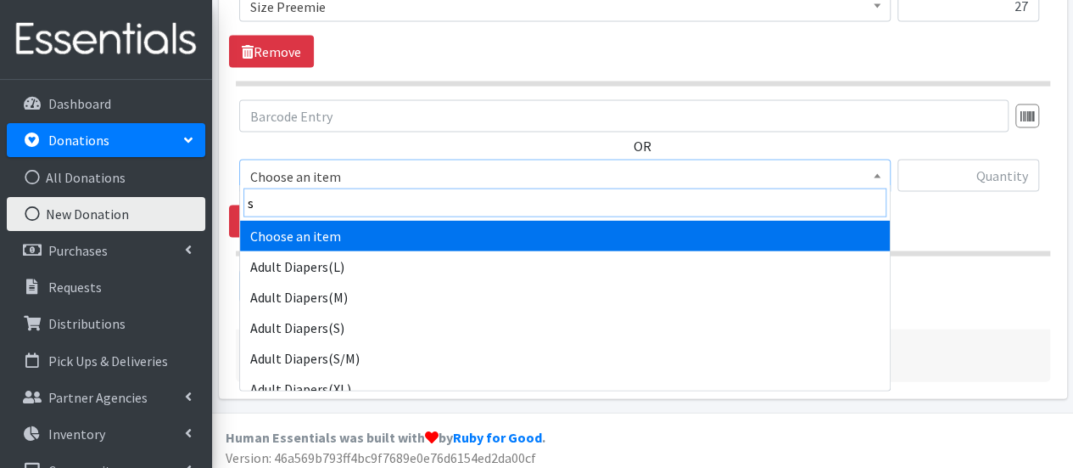
type input "sw"
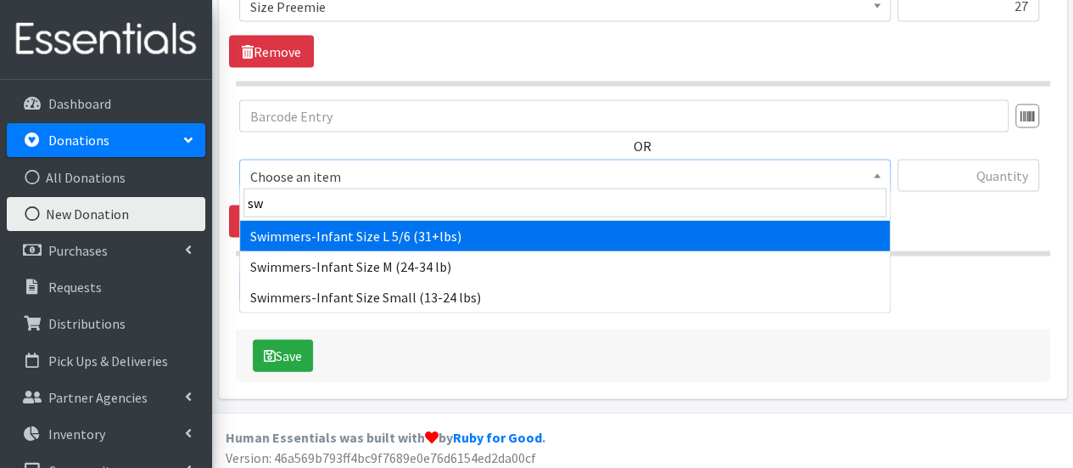
select select "6940"
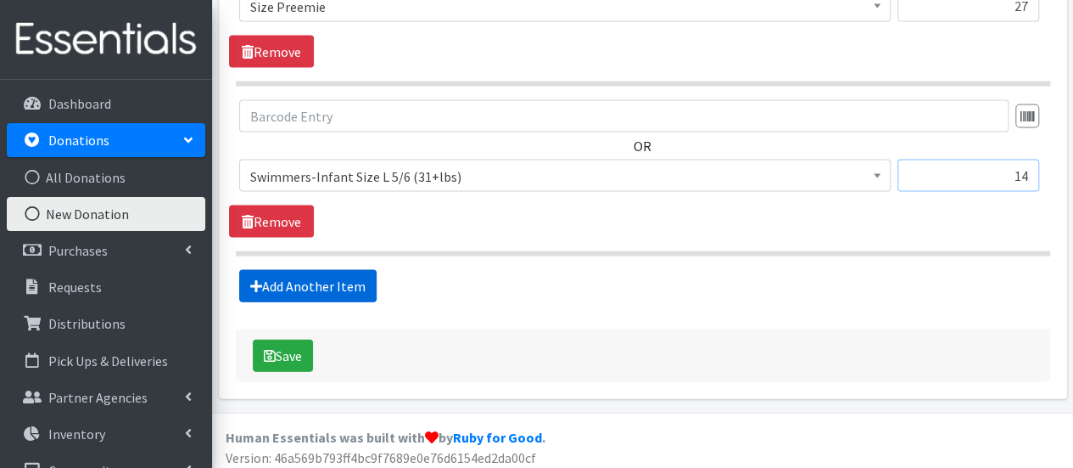
type input "14"
click at [300, 289] on link "Add Another Item" at bounding box center [307, 286] width 137 height 32
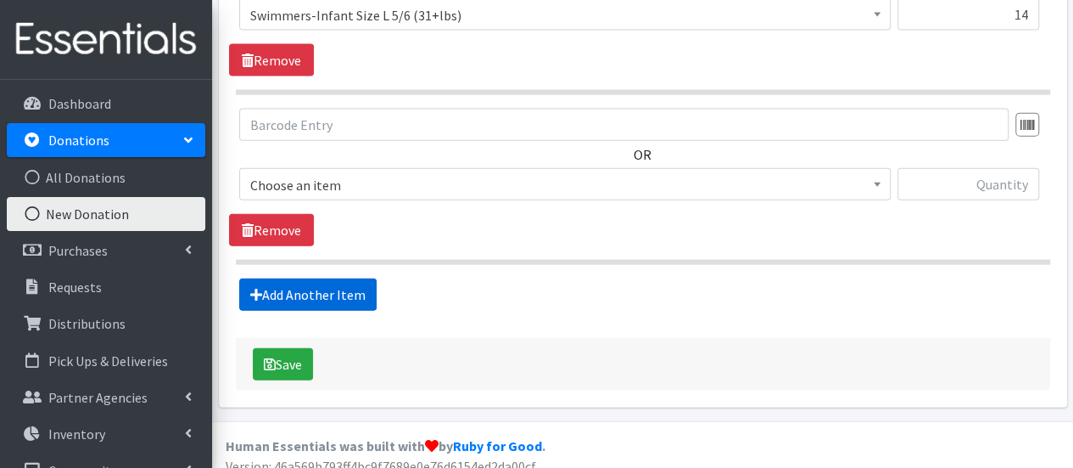
scroll to position [1907, 0]
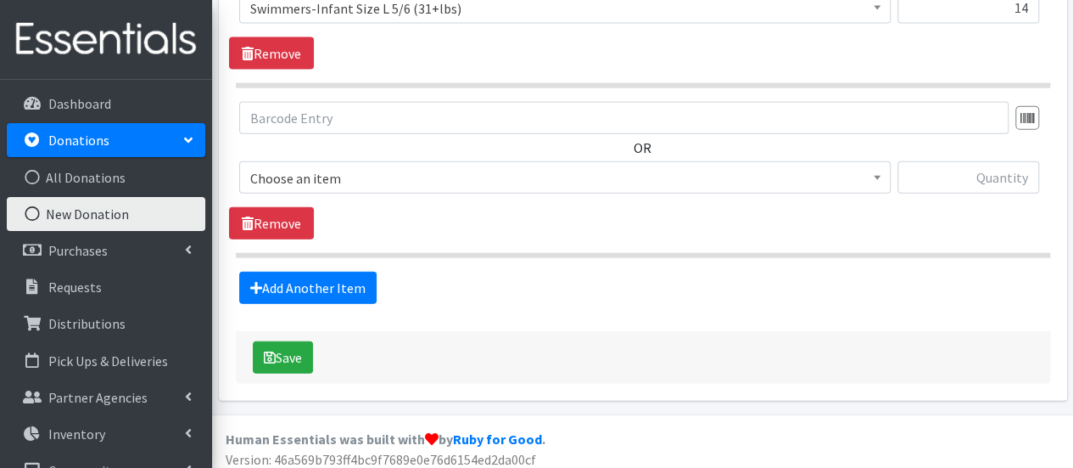
click at [322, 161] on span "Choose an item" at bounding box center [565, 177] width 652 height 32
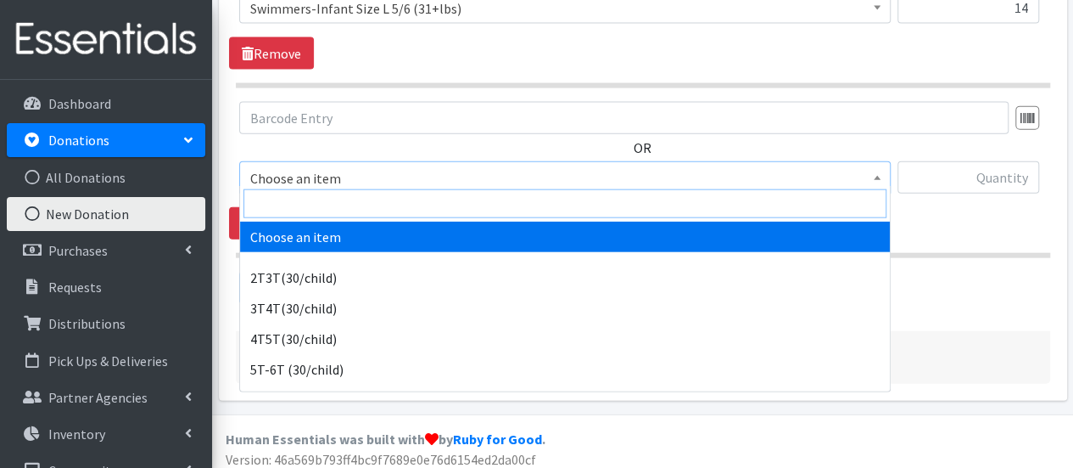
click at [327, 200] on input "search" at bounding box center [565, 203] width 643 height 29
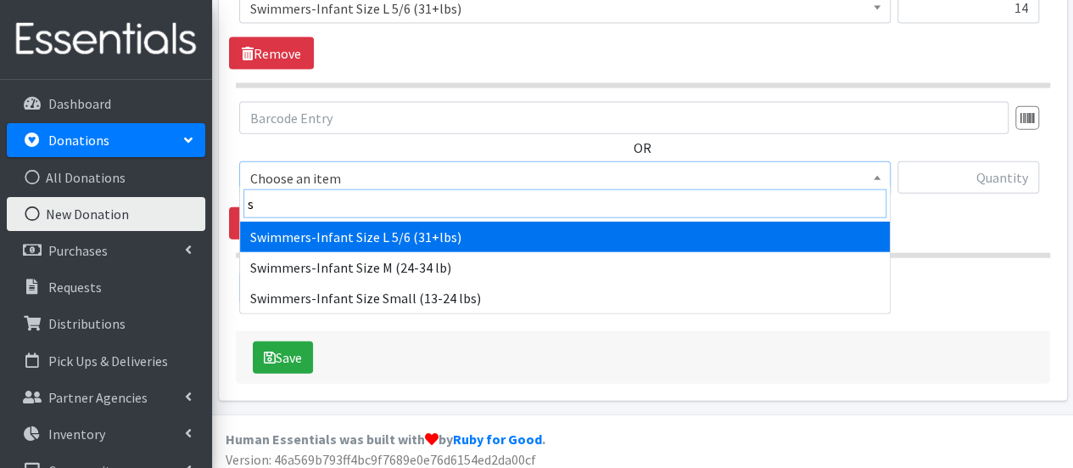
type input "sw"
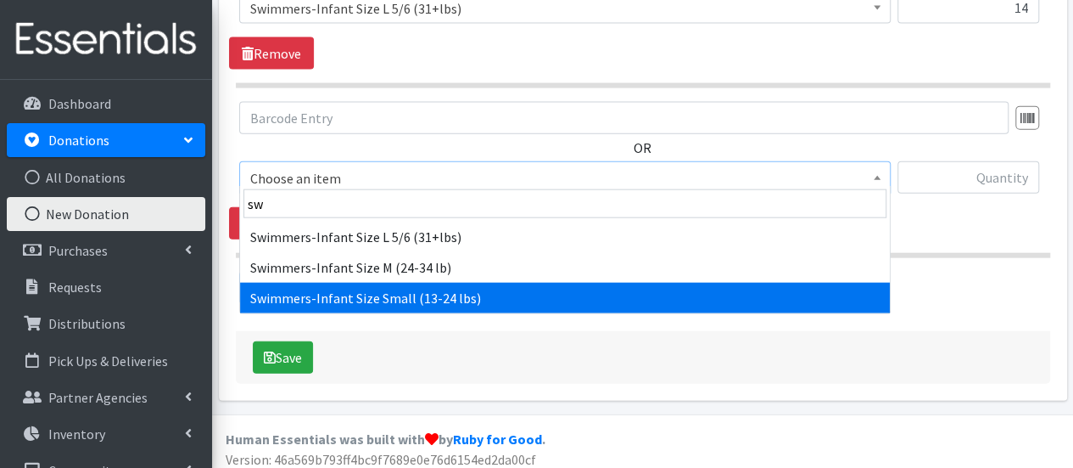
select select "6938"
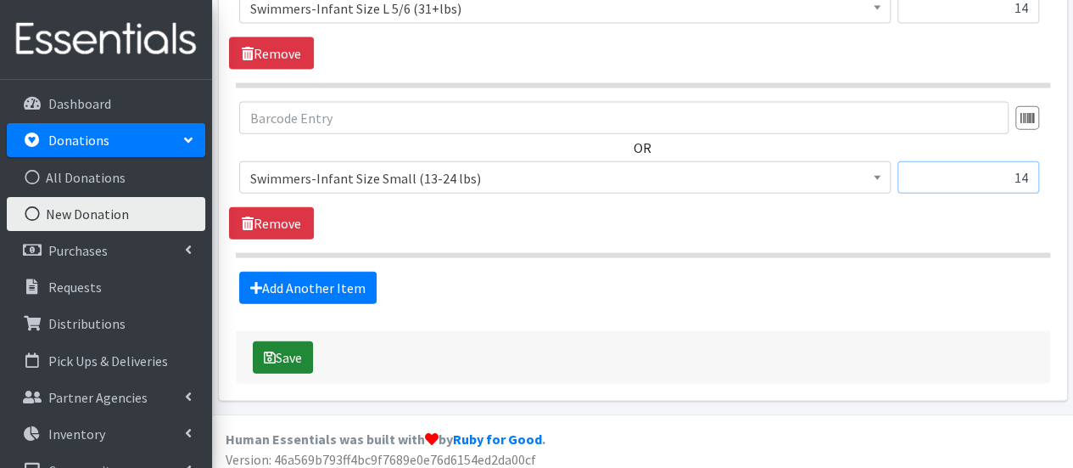
type input "14"
click at [267, 350] on icon "submit" at bounding box center [270, 357] width 12 height 14
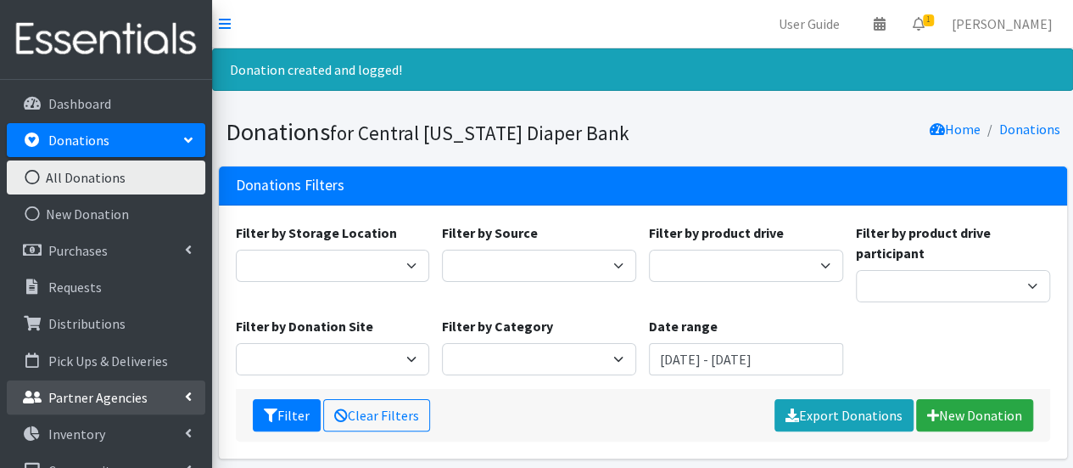
click at [132, 393] on p "Partner Agencies" at bounding box center [97, 397] width 99 height 17
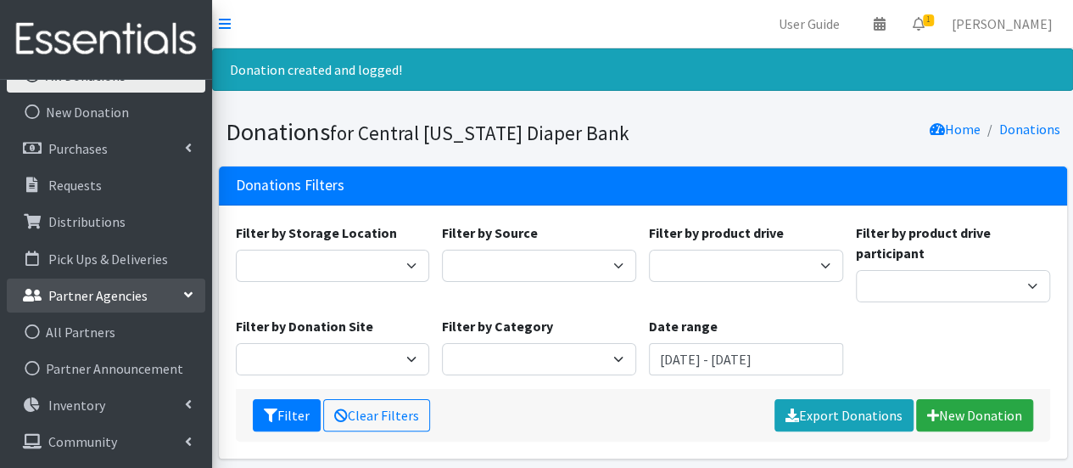
scroll to position [136, 0]
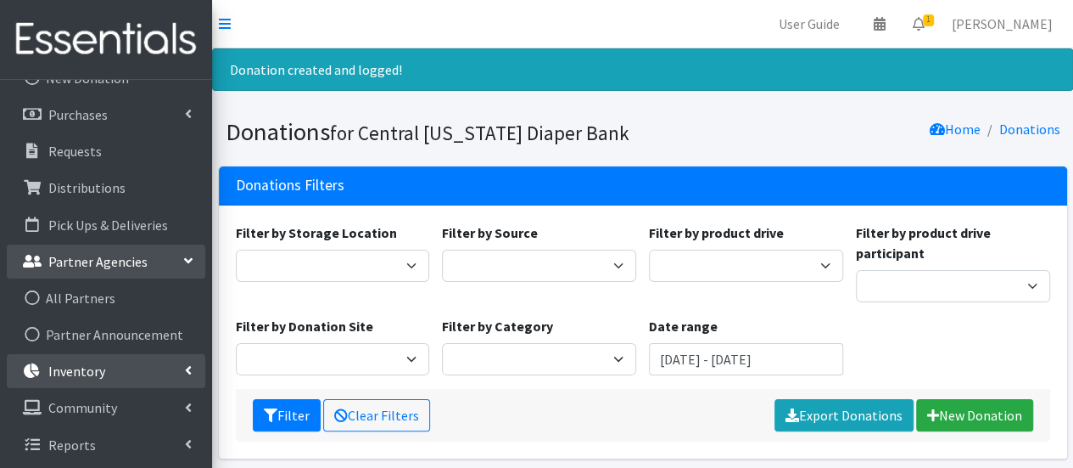
click at [133, 371] on link "Inventory" at bounding box center [106, 371] width 199 height 34
click at [136, 413] on link "Items & Inventory" at bounding box center [106, 407] width 199 height 34
click at [136, 410] on link "Items & Inventory" at bounding box center [106, 407] width 199 height 34
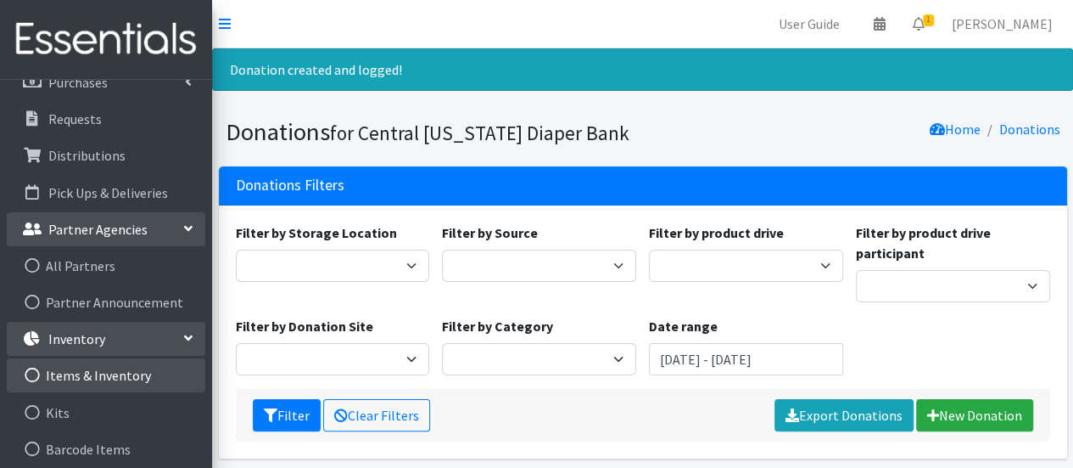
scroll to position [170, 0]
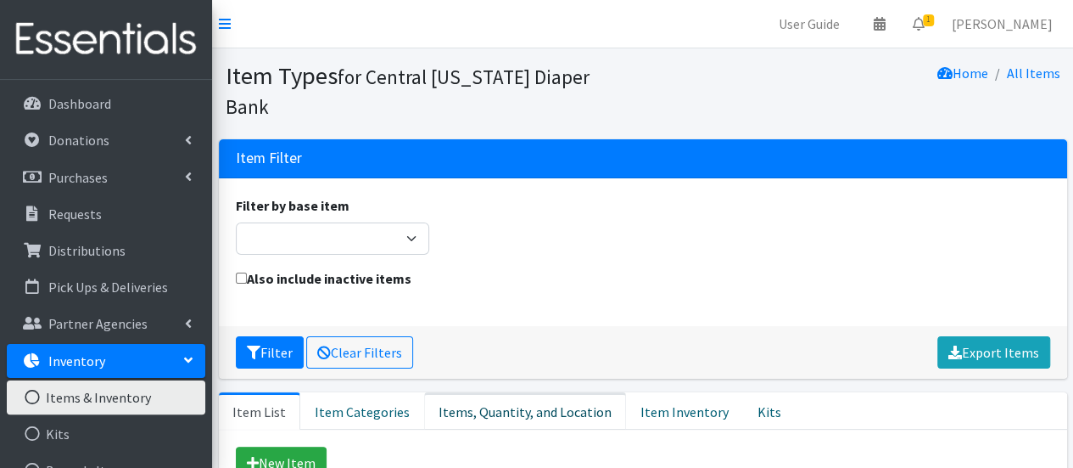
click at [570, 392] on link "Items, Quantity, and Location" at bounding box center [525, 410] width 202 height 37
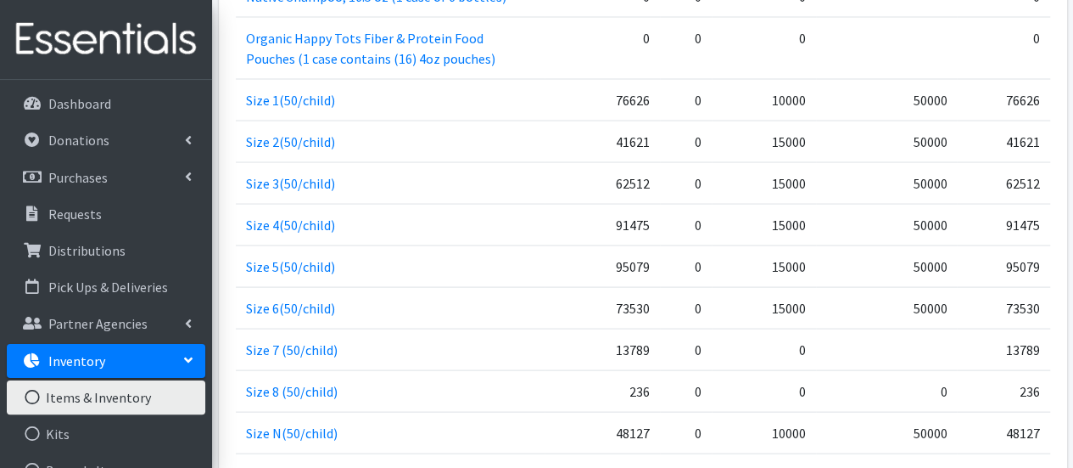
scroll to position [1689, 0]
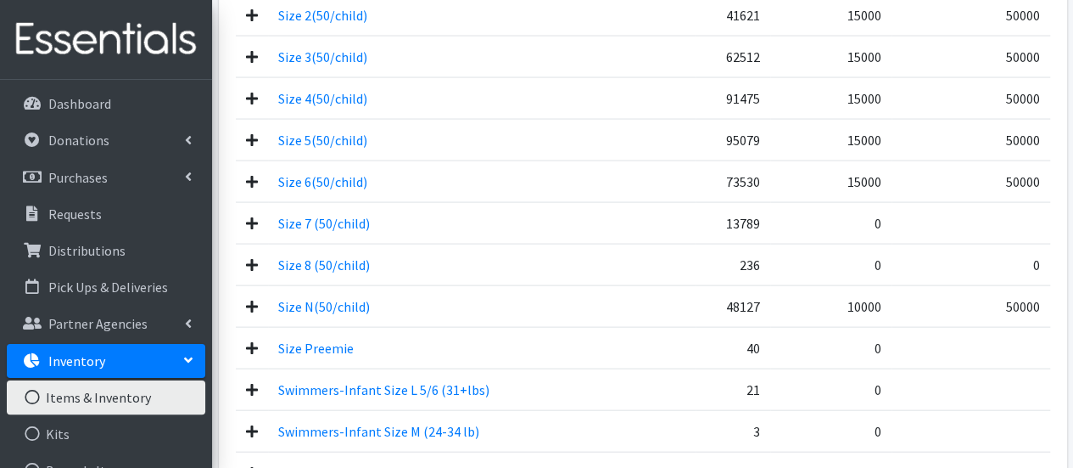
click at [142, 354] on link "Inventory" at bounding box center [106, 361] width 199 height 34
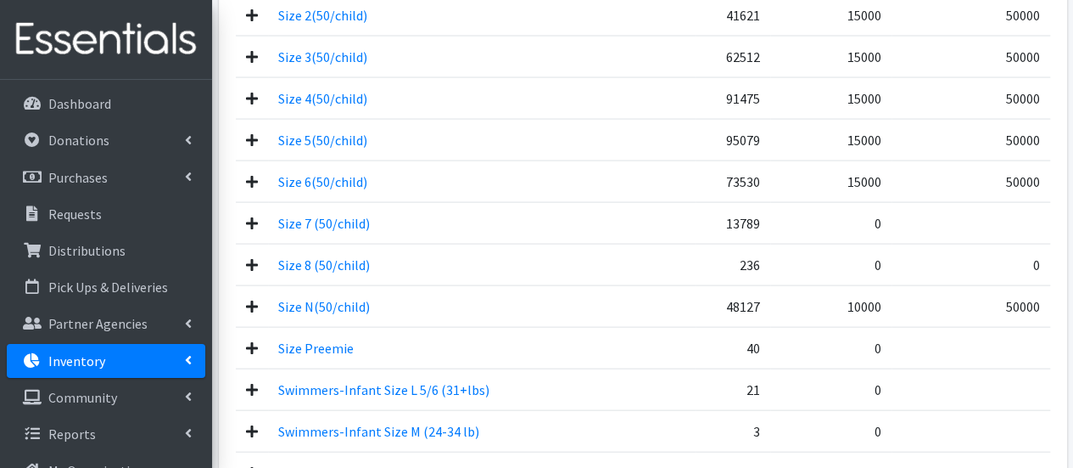
click at [132, 365] on link "Inventory" at bounding box center [106, 361] width 199 height 34
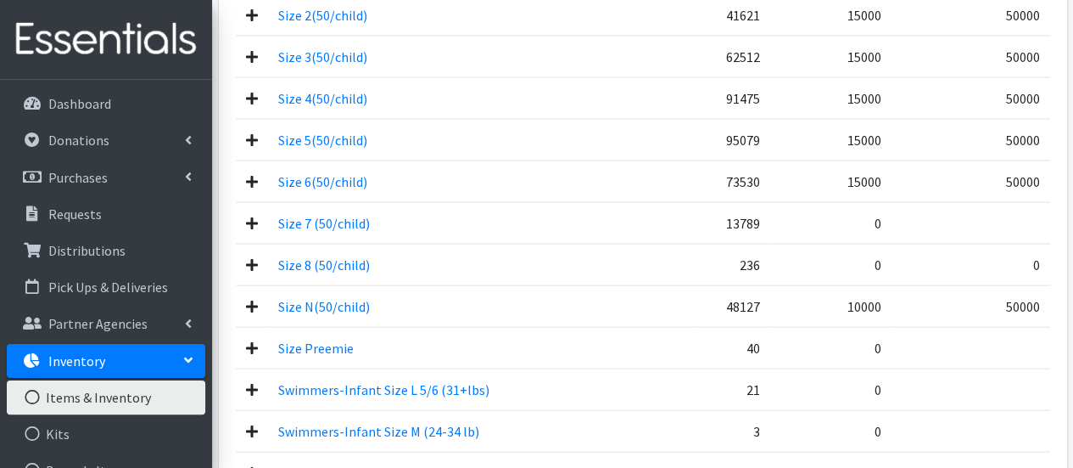
click at [141, 406] on link "Items & Inventory" at bounding box center [106, 397] width 199 height 34
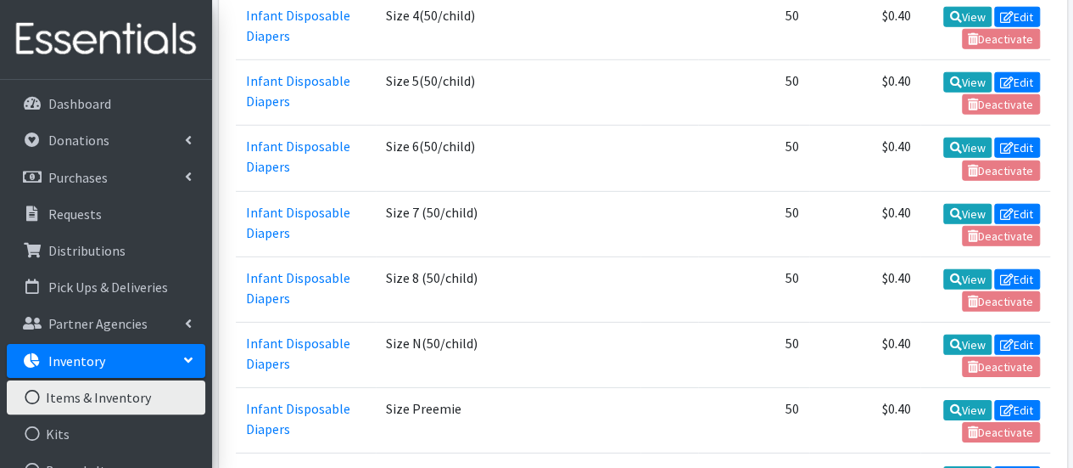
scroll to position [2462, 0]
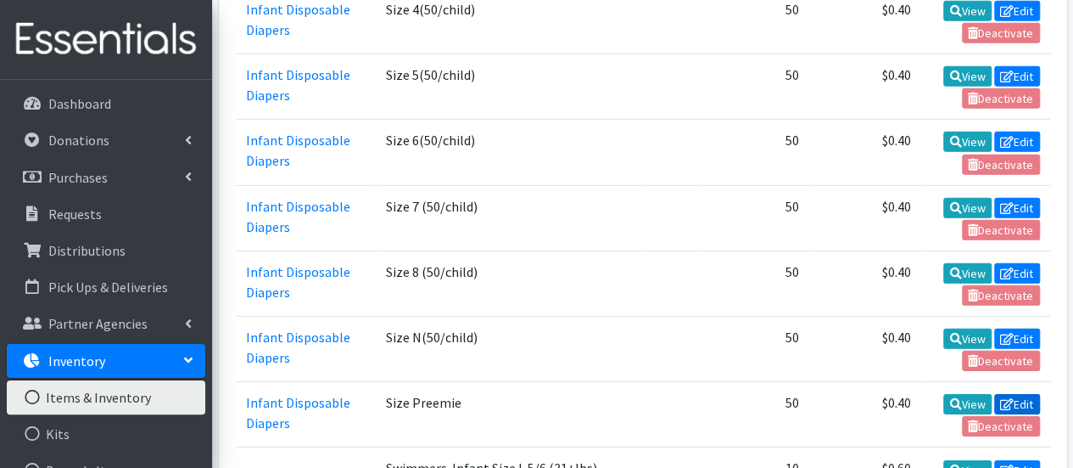
click at [1025, 394] on link "Edit" at bounding box center [1017, 404] width 46 height 20
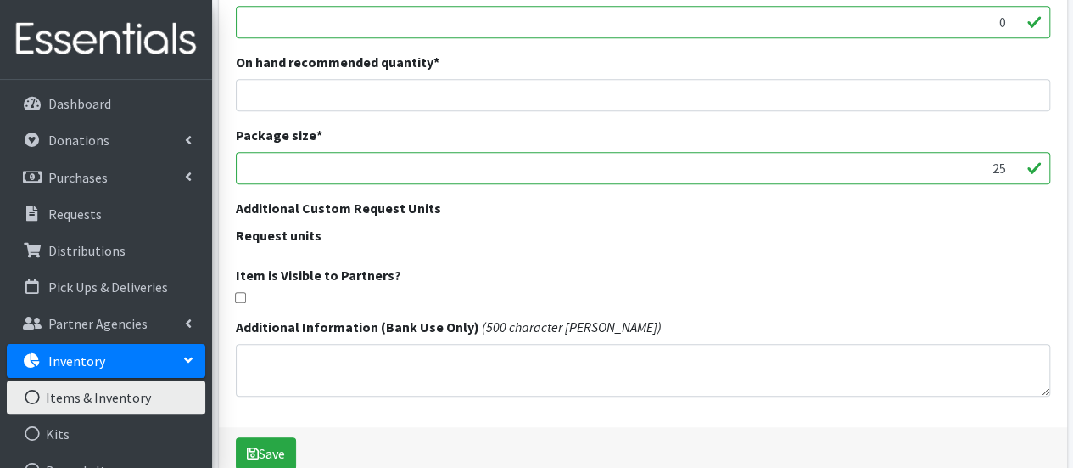
scroll to position [560, 0]
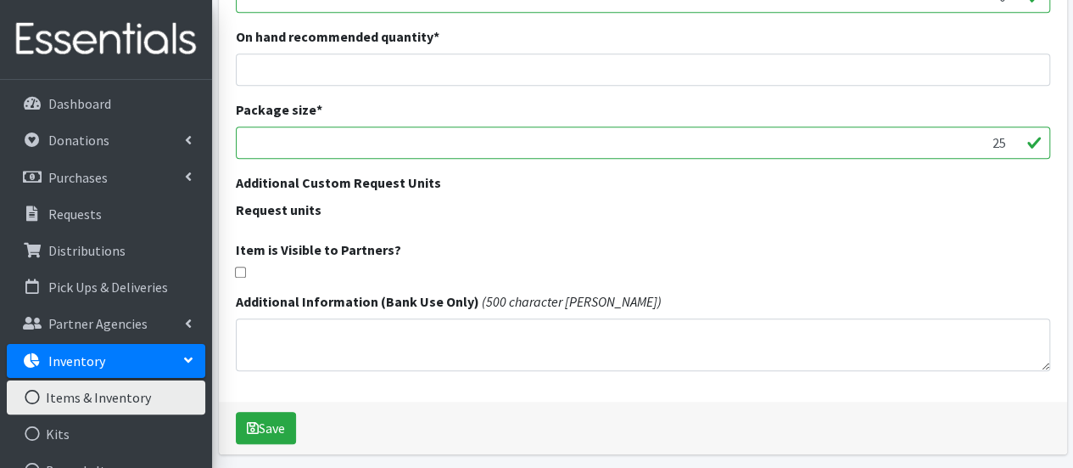
click at [241, 272] on input "checkbox" at bounding box center [240, 271] width 11 height 11
checkbox input "true"
click at [267, 425] on button "Save" at bounding box center [266, 428] width 60 height 32
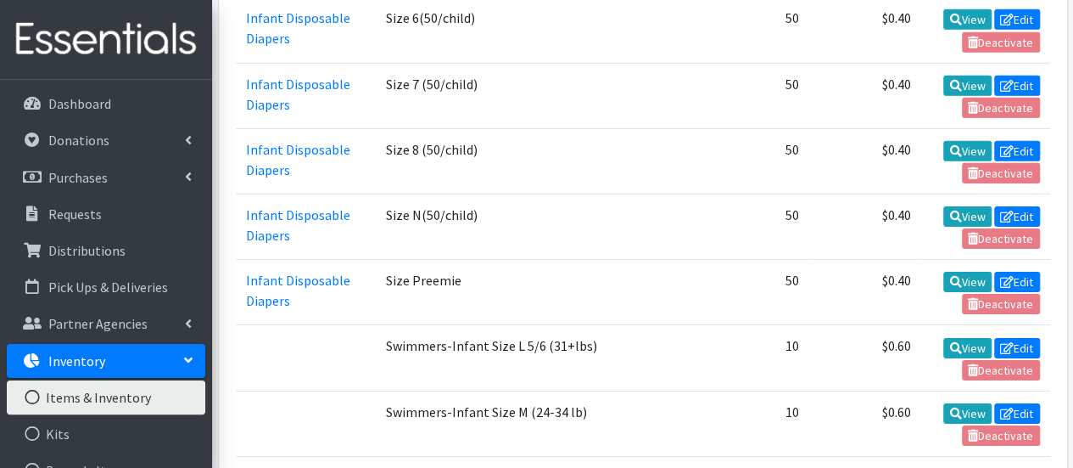
scroll to position [2635, 0]
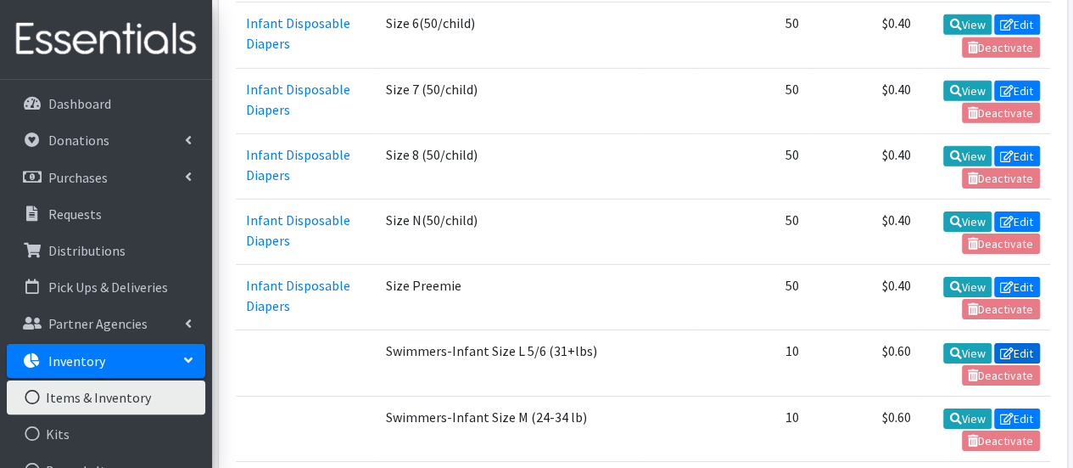
click at [1000, 347] on icon at bounding box center [1007, 353] width 14 height 12
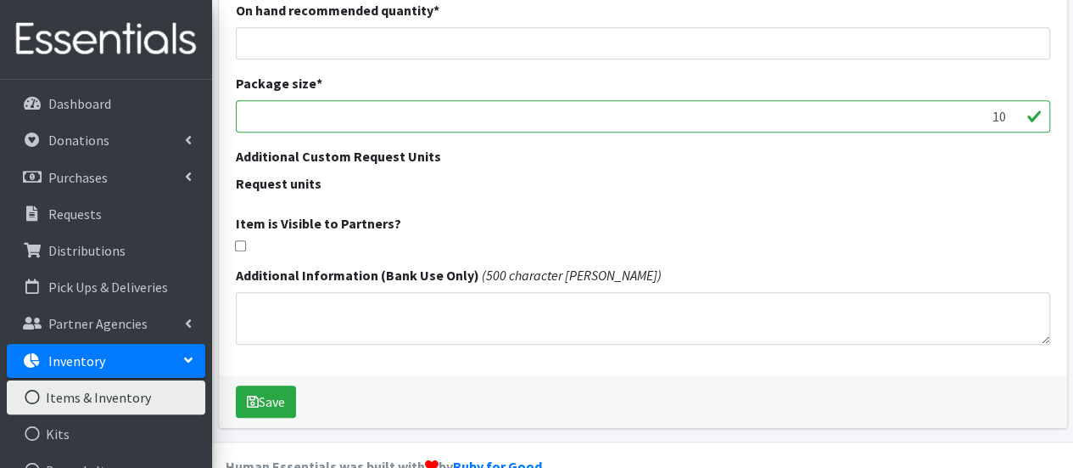
scroll to position [614, 0]
click at [239, 249] on input "checkbox" at bounding box center [240, 246] width 11 height 11
checkbox input "false"
click at [263, 397] on button "Save" at bounding box center [266, 402] width 60 height 32
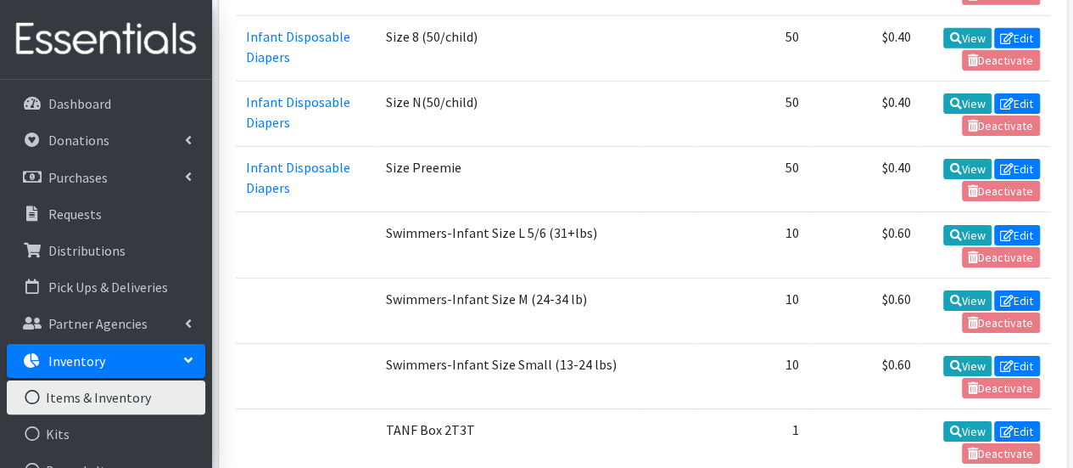
scroll to position [2747, 0]
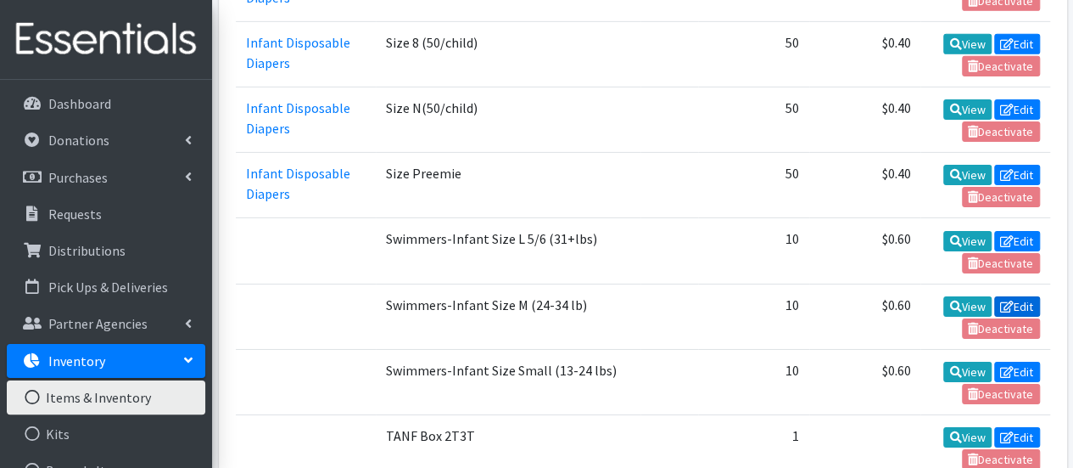
click at [1013, 296] on link "Edit" at bounding box center [1017, 306] width 46 height 20
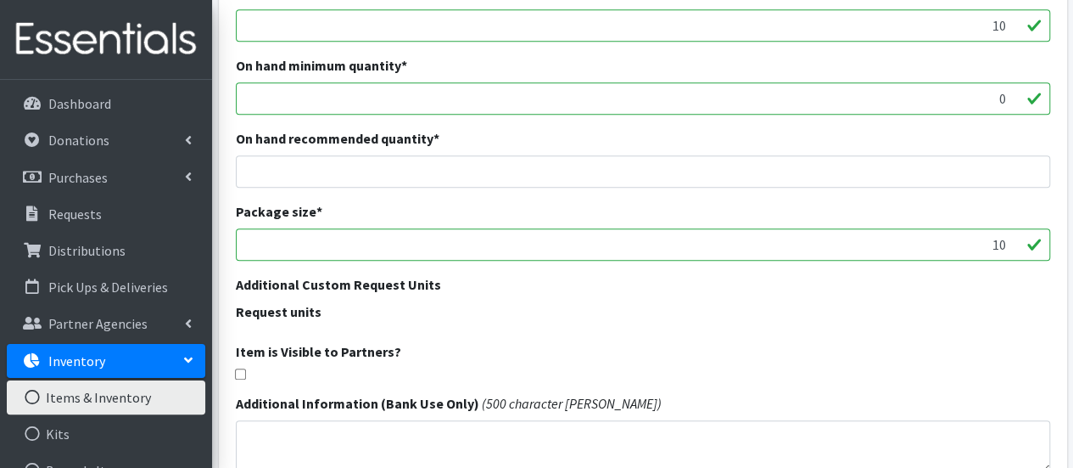
scroll to position [651, 0]
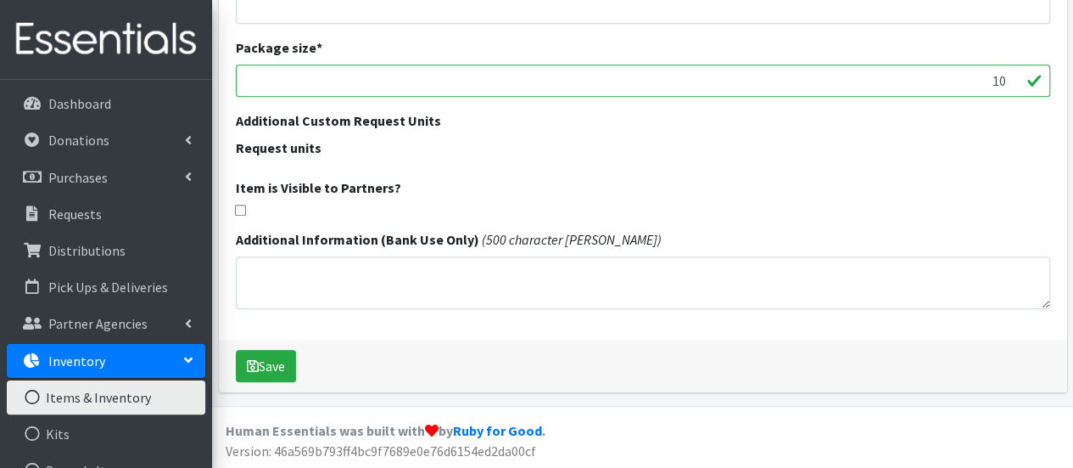
click at [242, 208] on input "checkbox" at bounding box center [240, 209] width 11 height 11
checkbox input "true"
click at [271, 360] on button "Save" at bounding box center [266, 366] width 60 height 32
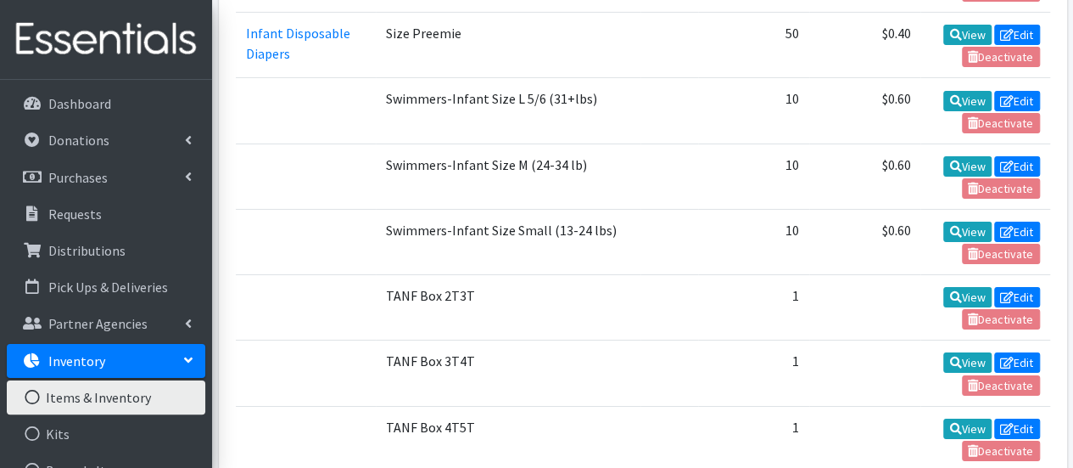
scroll to position [2855, 0]
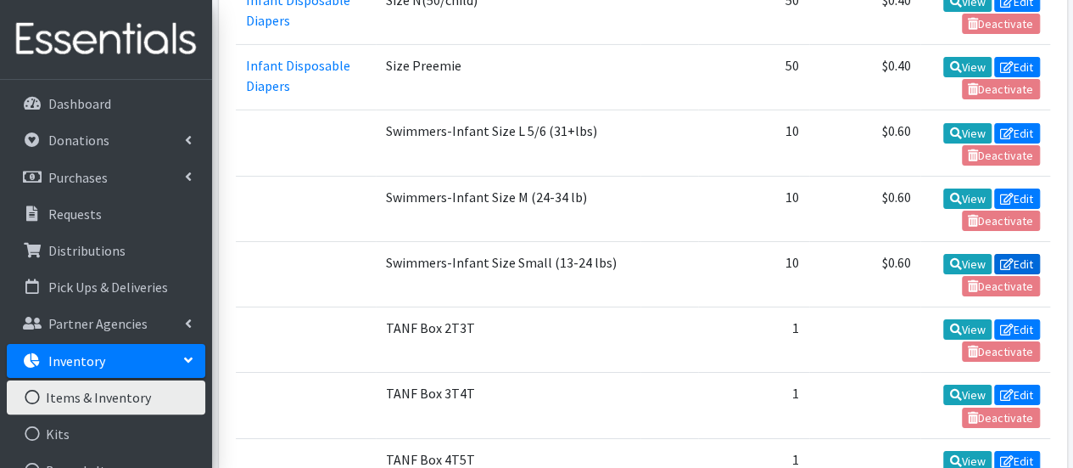
click at [1010, 258] on icon at bounding box center [1007, 264] width 14 height 12
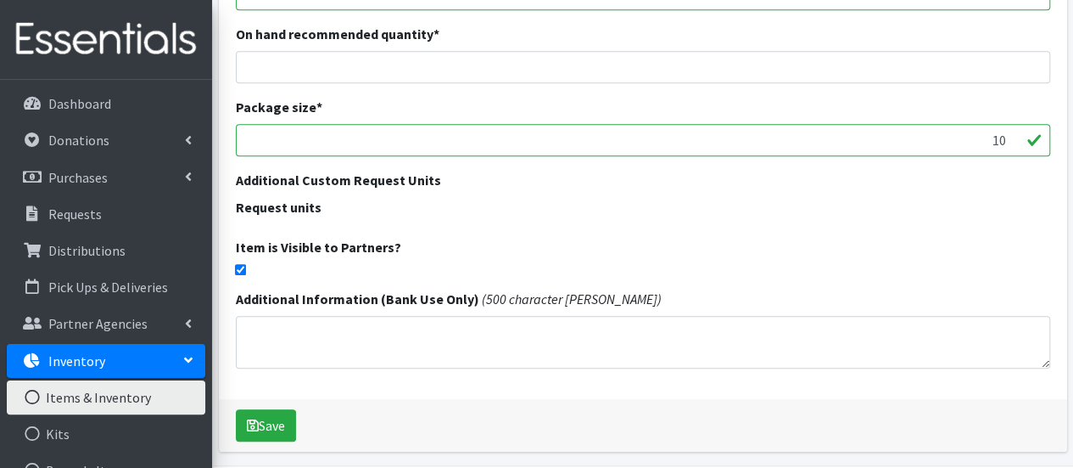
scroll to position [599, 0]
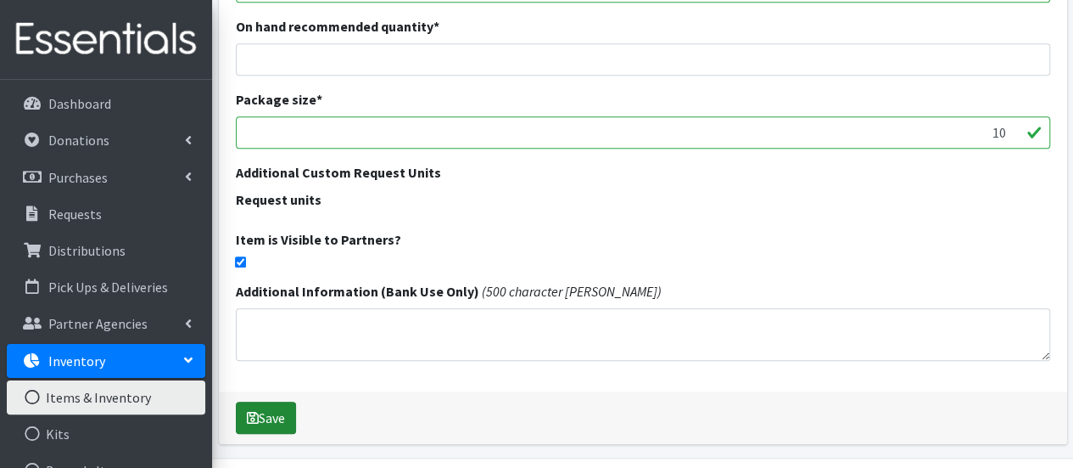
click at [282, 406] on button "Save" at bounding box center [266, 417] width 60 height 32
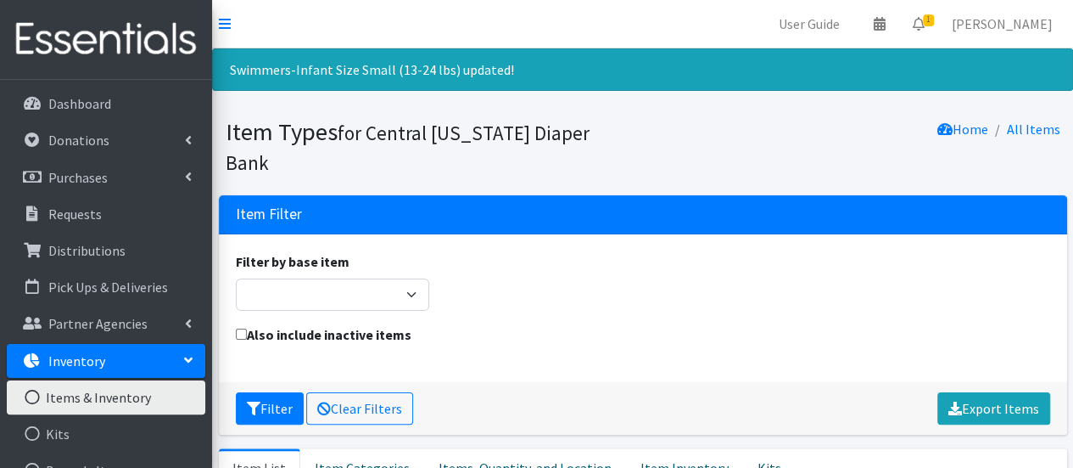
click at [282, 406] on div "Item Filter Filter by base item Adult Briefs (Large/X-Large) Adult Briefs (Medi…" at bounding box center [642, 321] width 861 height 253
click at [126, 104] on link "Dashboard" at bounding box center [106, 104] width 199 height 34
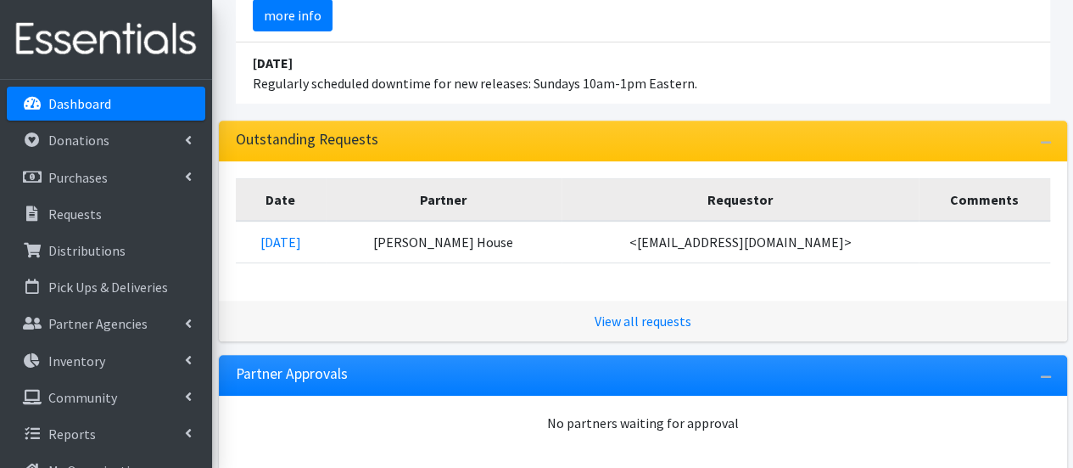
scroll to position [361, 0]
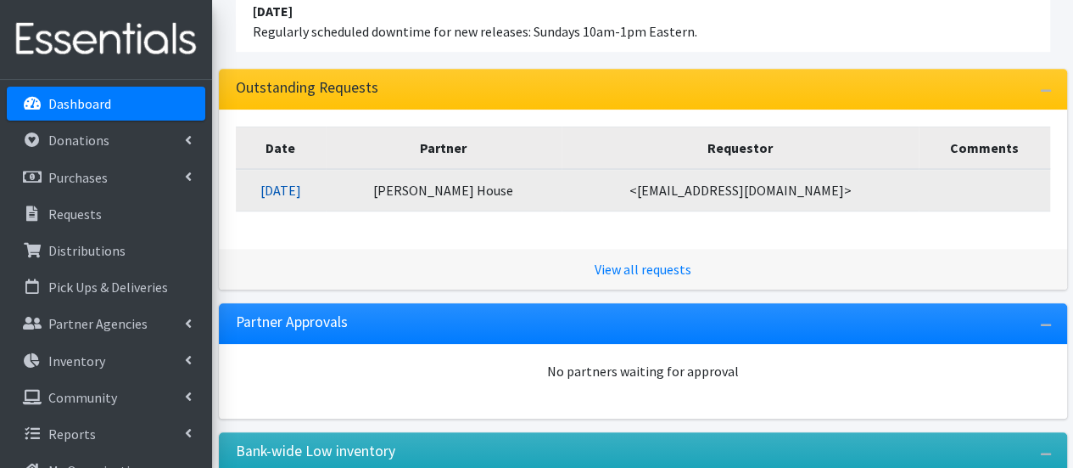
click at [294, 184] on link "08/21/2025" at bounding box center [280, 190] width 41 height 17
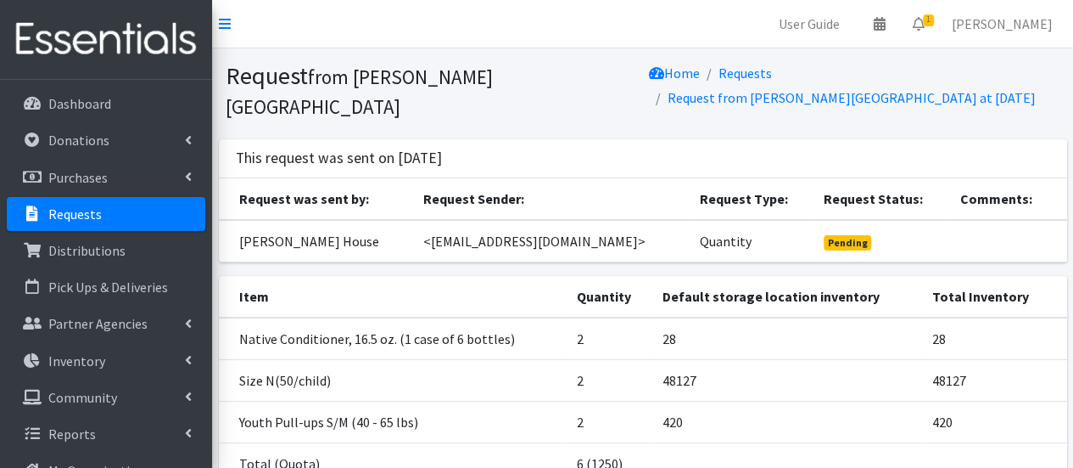
click at [442, 149] on h3 "This request was sent on [DATE]" at bounding box center [339, 158] width 206 height 18
